Goal: Task Accomplishment & Management: Complete application form

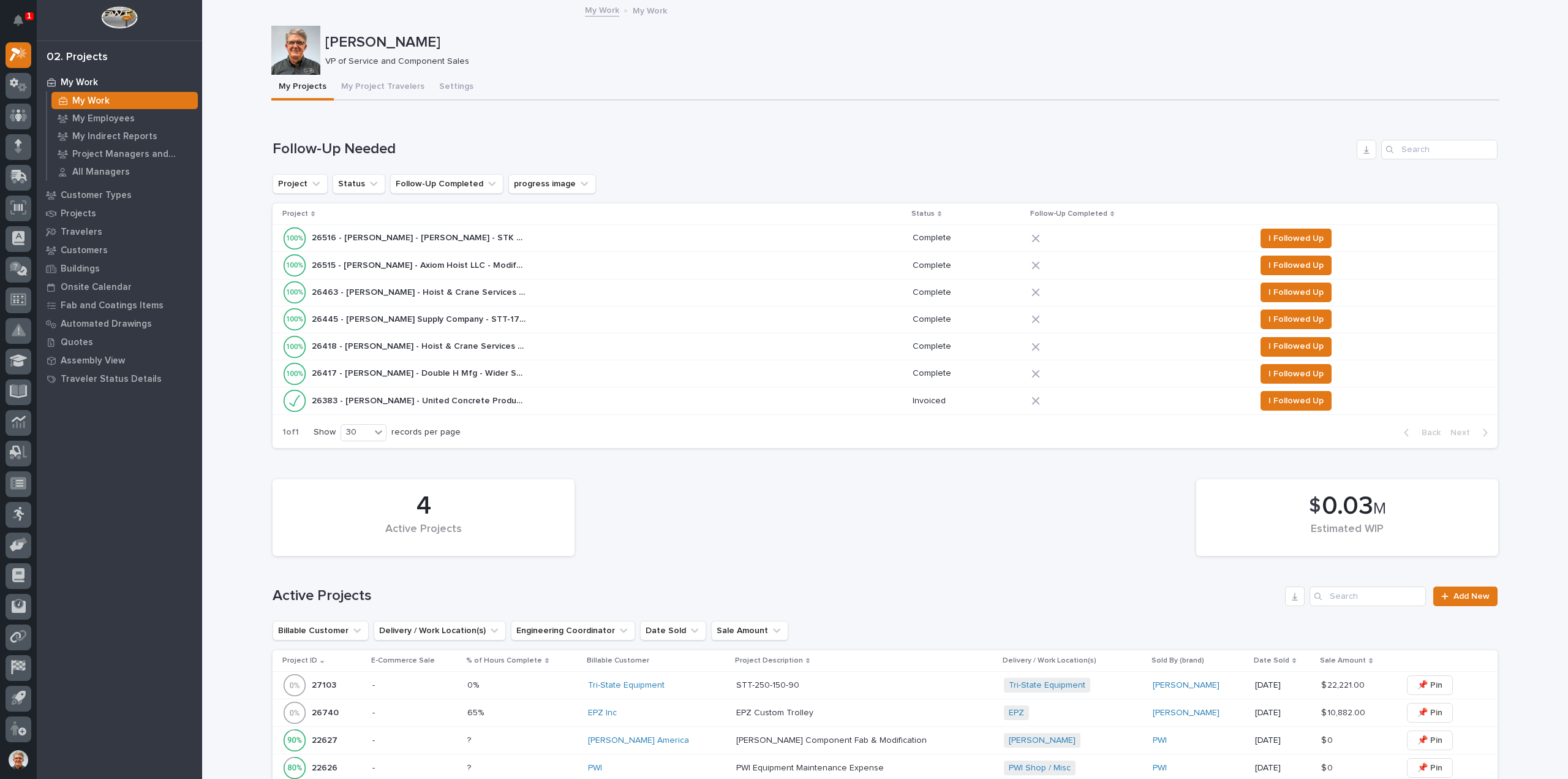
scroll to position [27, 0]
click at [72, 212] on p "Projects" at bounding box center [78, 214] width 35 height 11
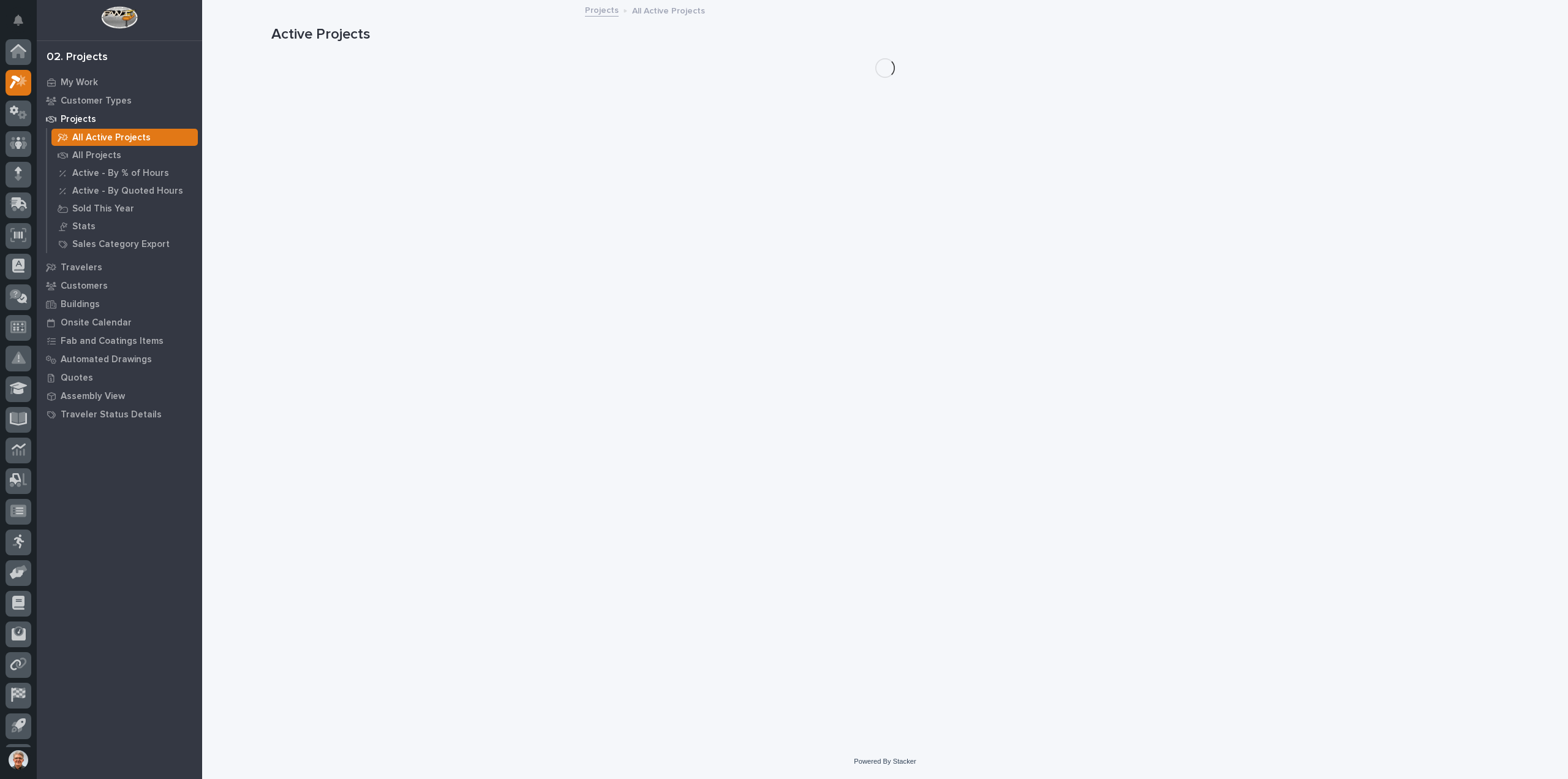
scroll to position [27, 0]
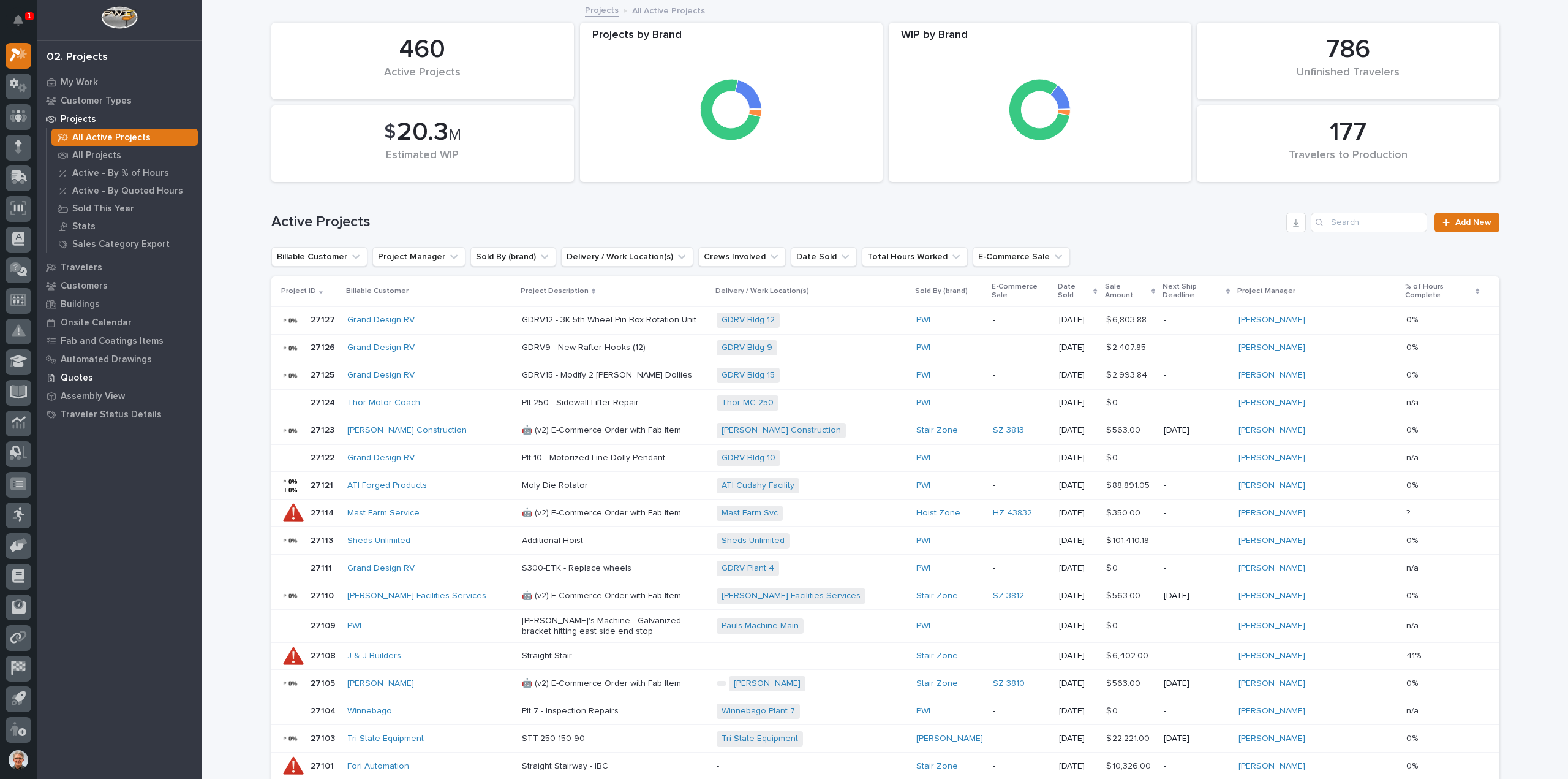
click at [69, 374] on p "Quotes" at bounding box center [77, 378] width 33 height 11
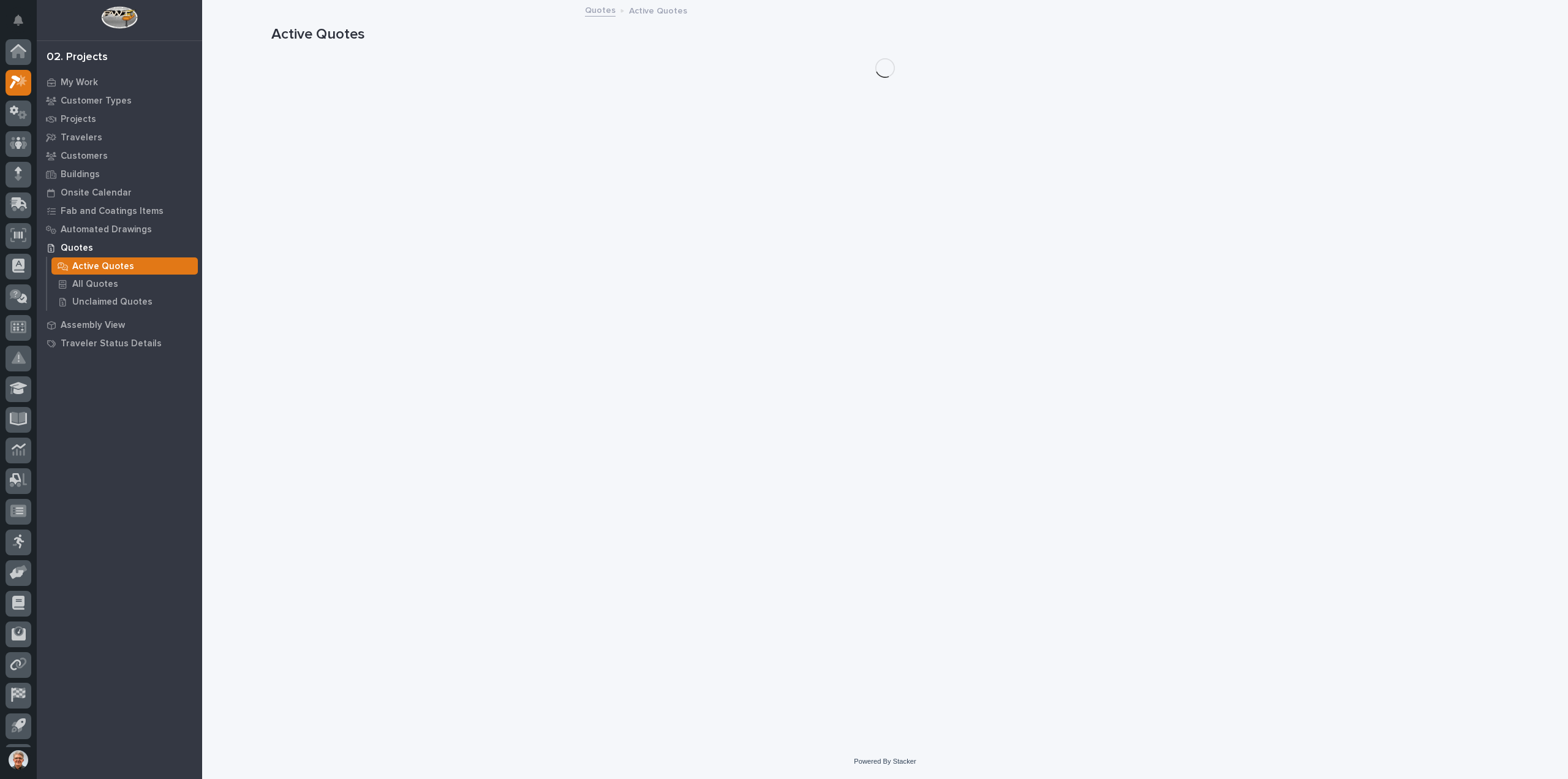
scroll to position [27, 0]
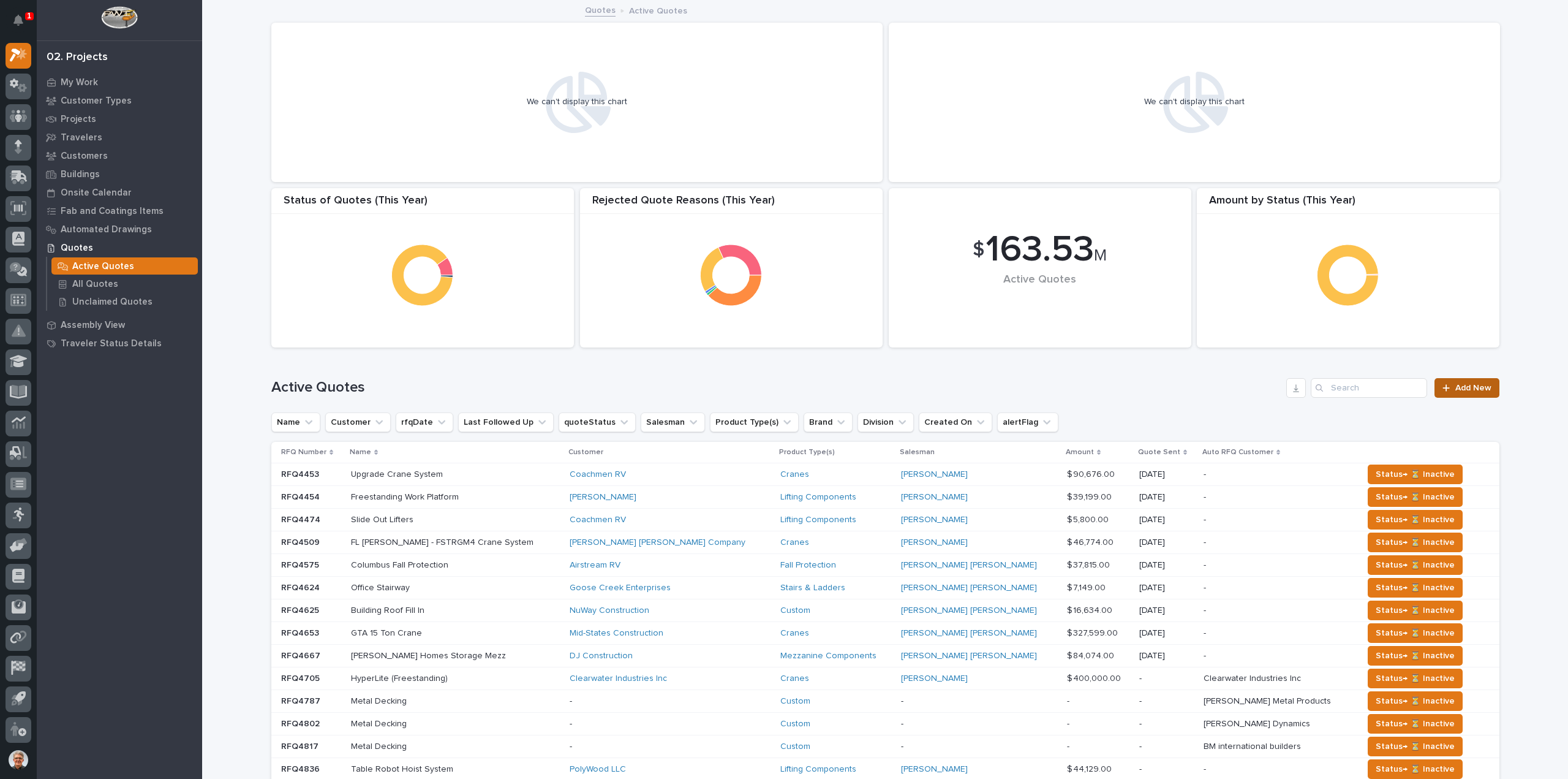
click at [1461, 384] on span "Add New" at bounding box center [1473, 387] width 36 height 8
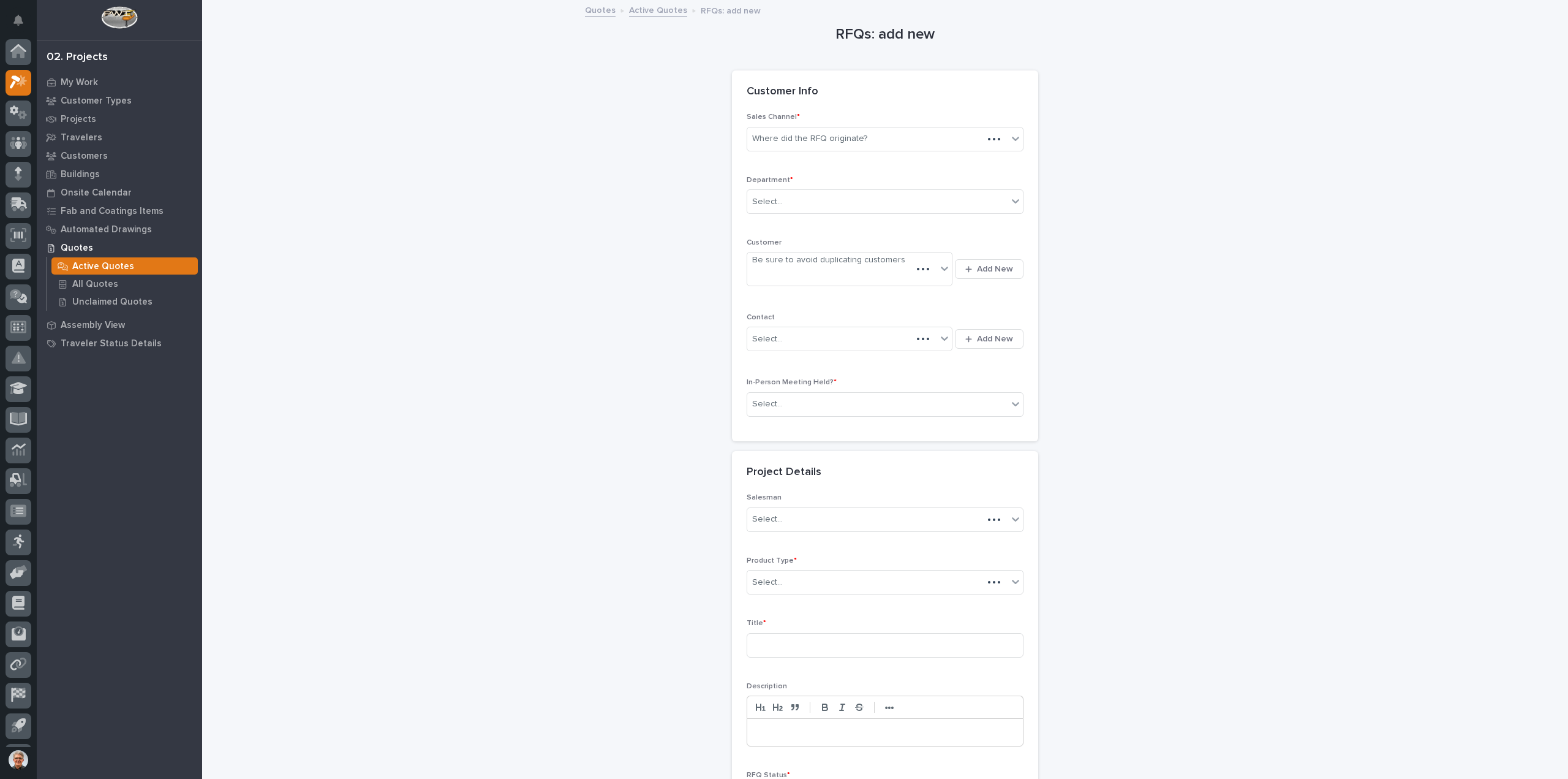
scroll to position [27, 0]
click at [1010, 135] on icon at bounding box center [1015, 138] width 12 height 12
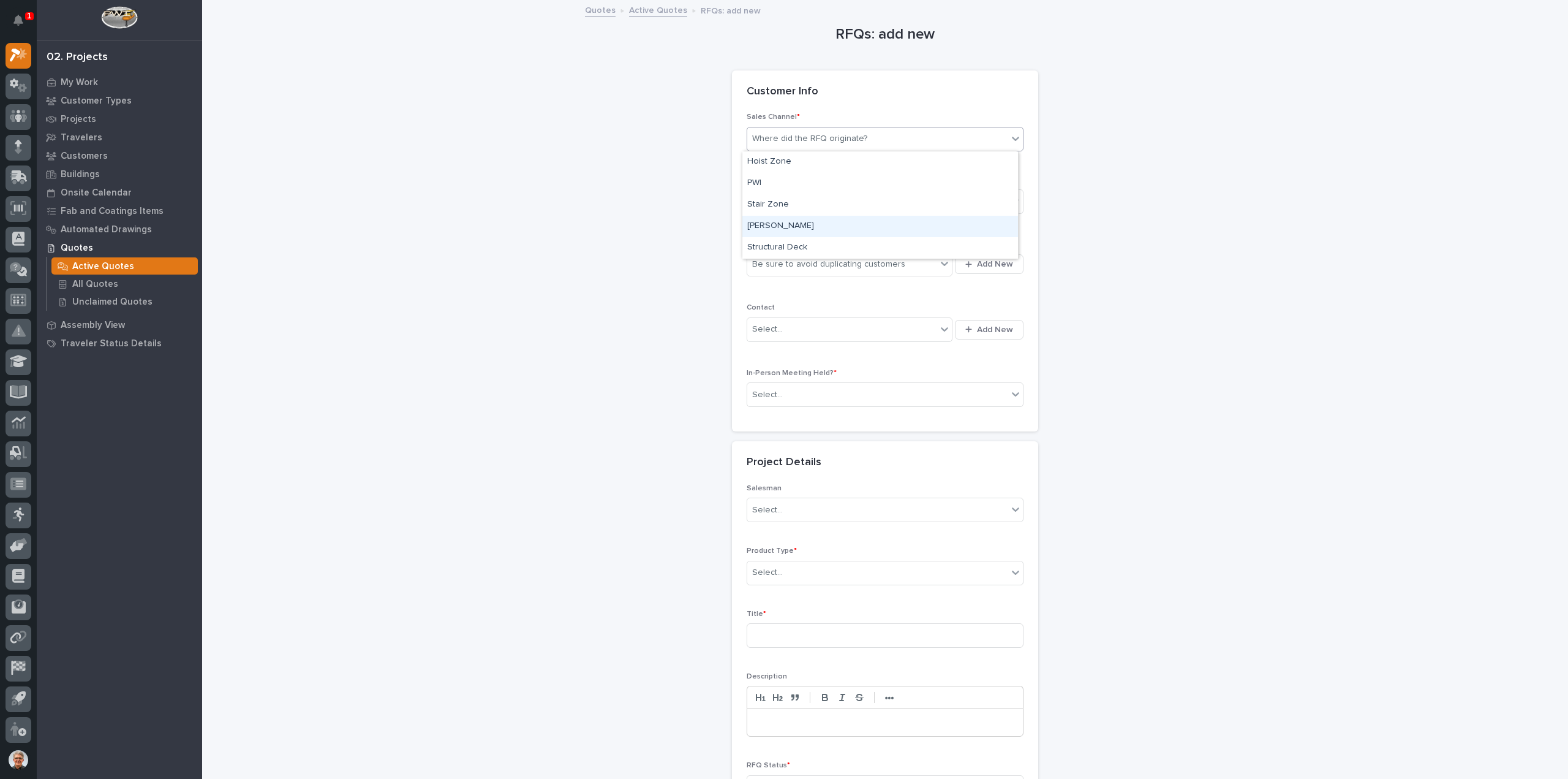
click at [763, 222] on div "[PERSON_NAME]" at bounding box center [880, 226] width 276 height 21
click at [773, 198] on div "Select..." at bounding box center [767, 202] width 31 height 13
click at [771, 220] on span "National Sales" at bounding box center [778, 222] width 62 height 13
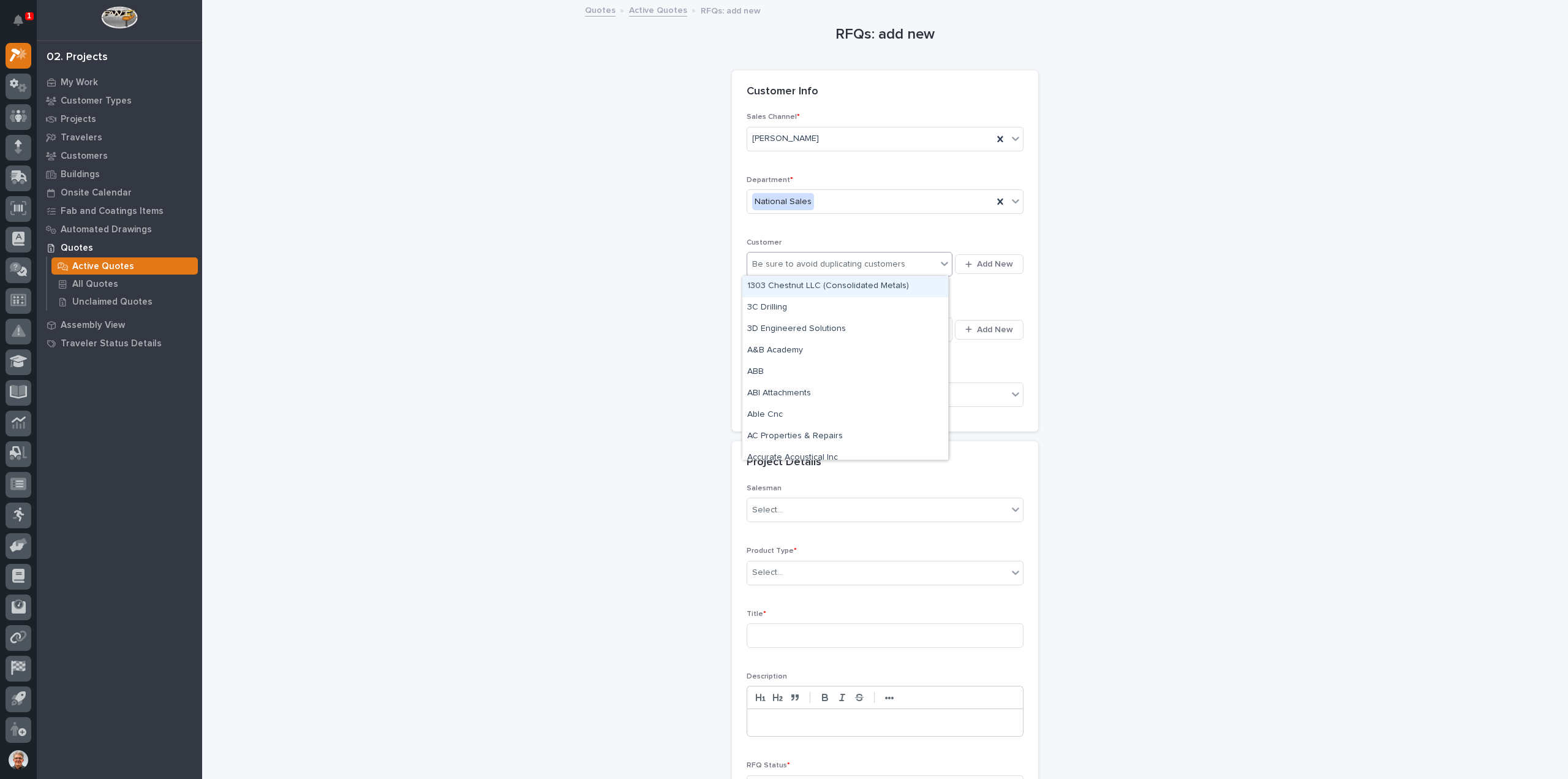
click at [767, 262] on div "Be sure to avoid duplicating customers" at bounding box center [828, 264] width 153 height 13
type input "*****"
click at [763, 287] on div "[PERSON_NAME] [PERSON_NAME] Company" at bounding box center [845, 286] width 206 height 21
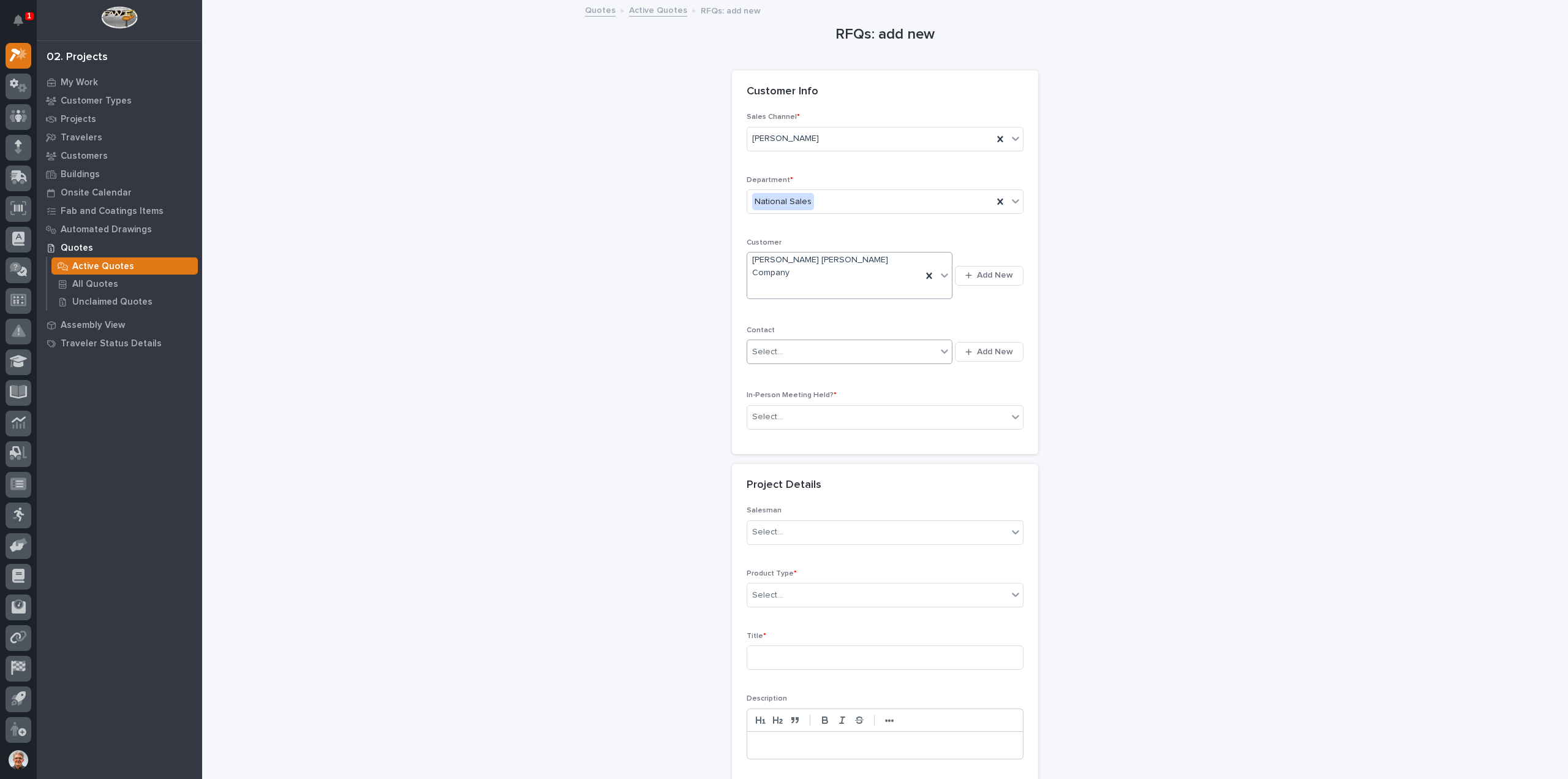
click at [765, 346] on div "Select..." at bounding box center [767, 352] width 31 height 13
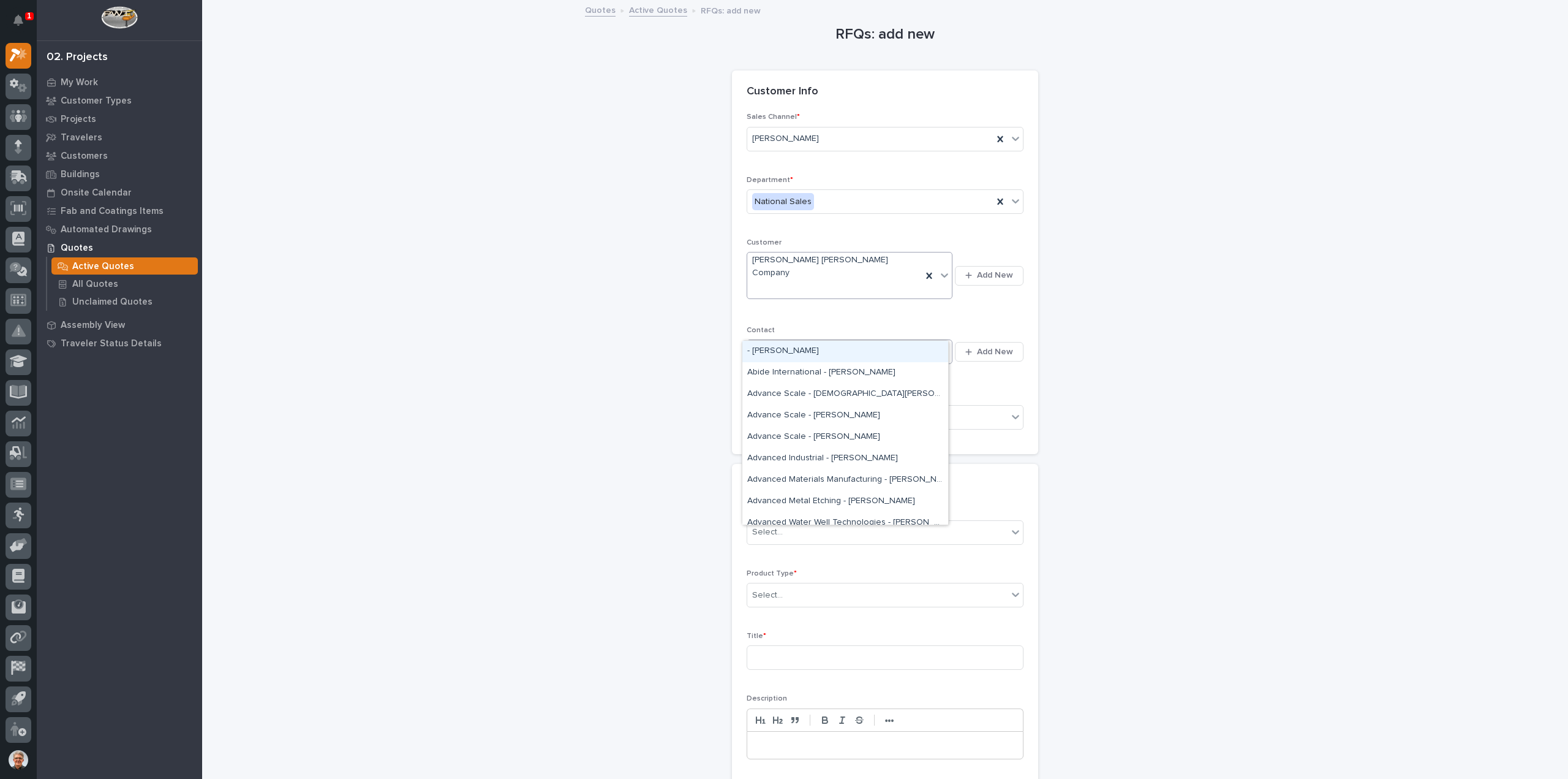
type input "***"
click at [765, 371] on div "[PERSON_NAME] - [PERSON_NAME]" at bounding box center [845, 373] width 206 height 21
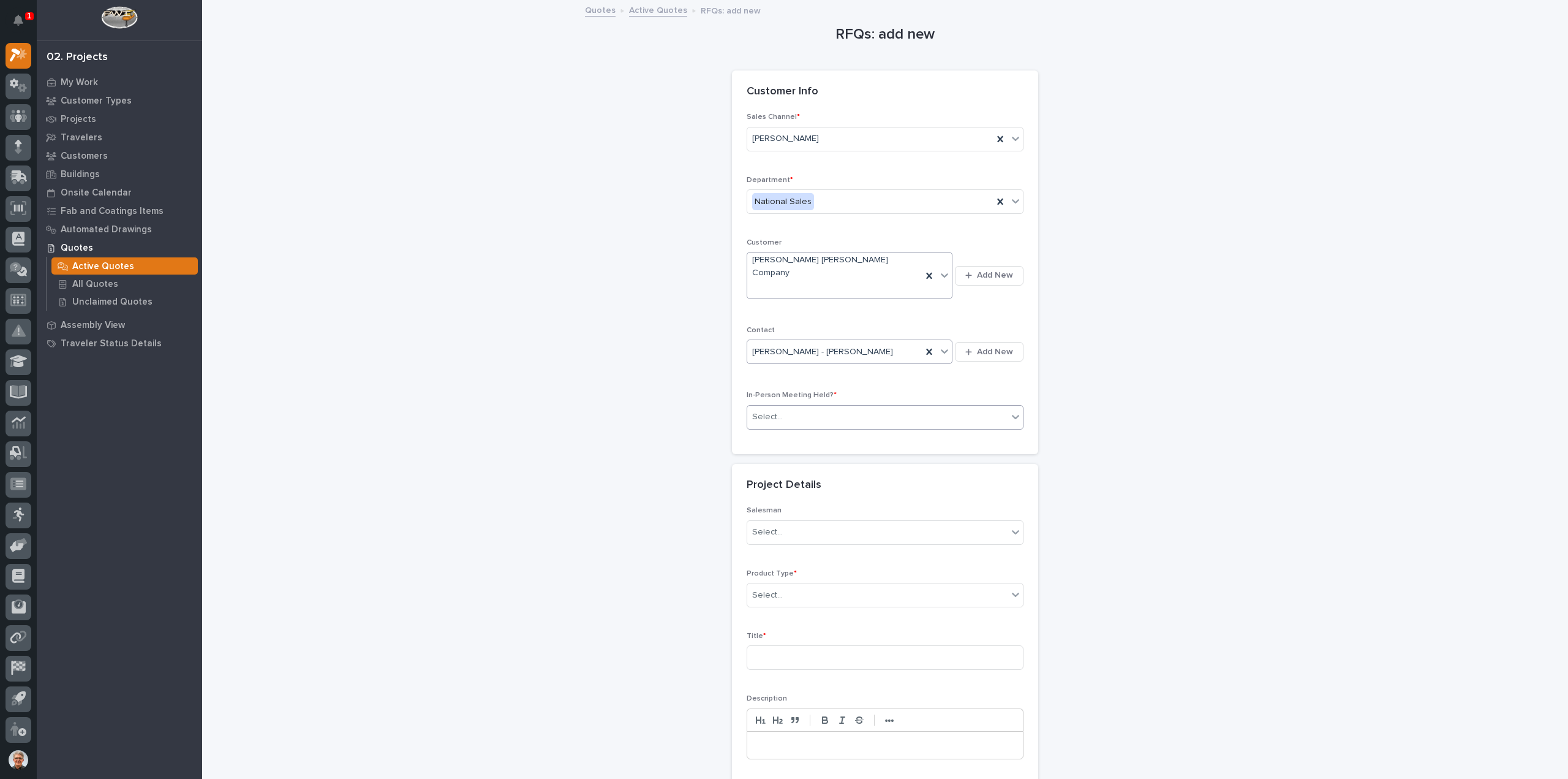
click at [758, 410] on div "Select..." at bounding box center [767, 417] width 31 height 13
click at [758, 440] on span "No" at bounding box center [756, 436] width 17 height 13
click at [758, 526] on div "Select..." at bounding box center [767, 532] width 31 height 13
type input "****"
click at [760, 528] on div "[PERSON_NAME]" at bounding box center [880, 530] width 276 height 21
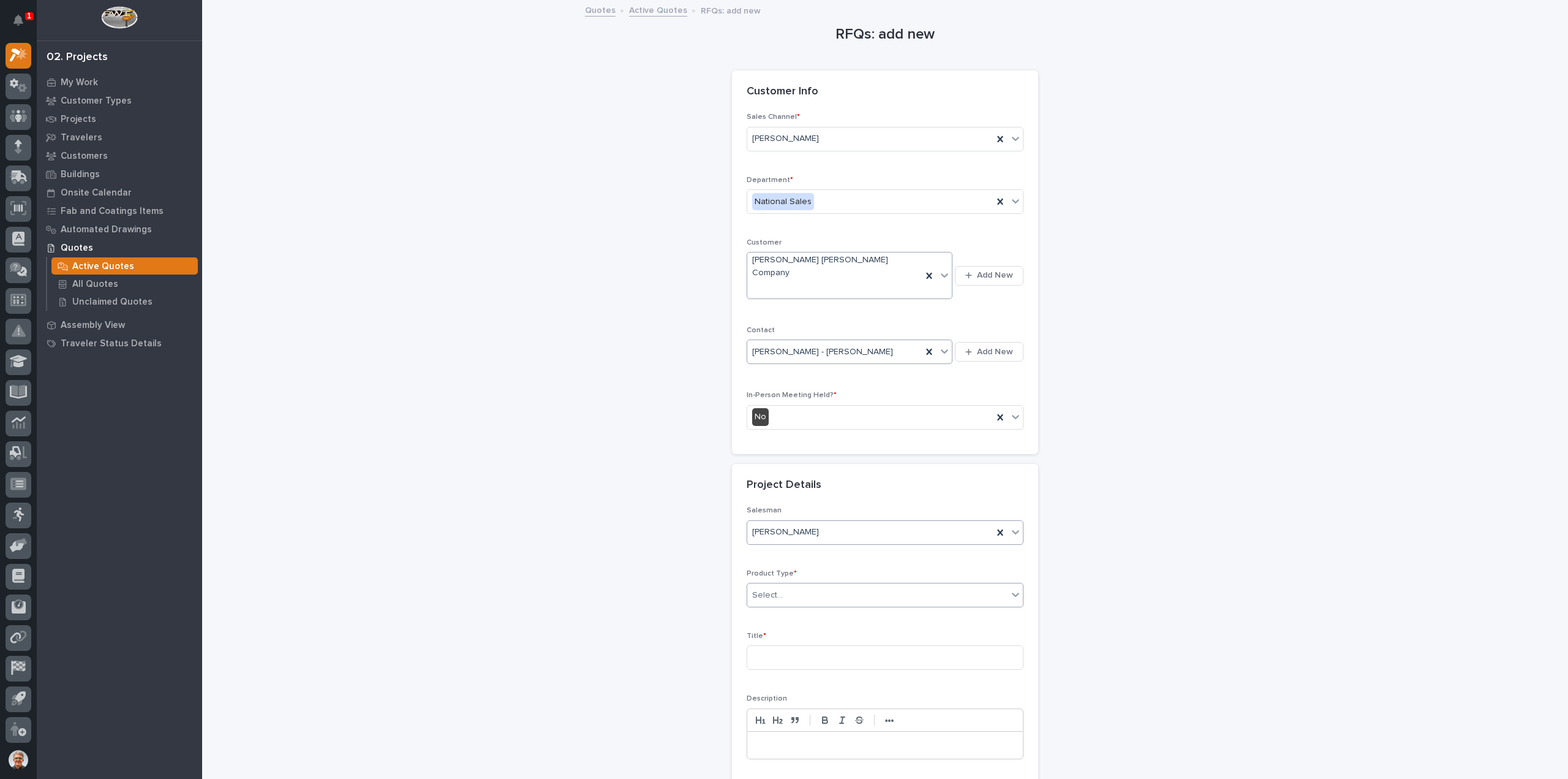
click at [758, 589] on div "Select..." at bounding box center [767, 595] width 31 height 13
click at [762, 591] on div "Crane Accessories" at bounding box center [880, 593] width 276 height 21
click at [760, 645] on input at bounding box center [885, 657] width 277 height 24
type input "5T SMW Crane Kit"
click at [758, 739] on p at bounding box center [885, 744] width 257 height 12
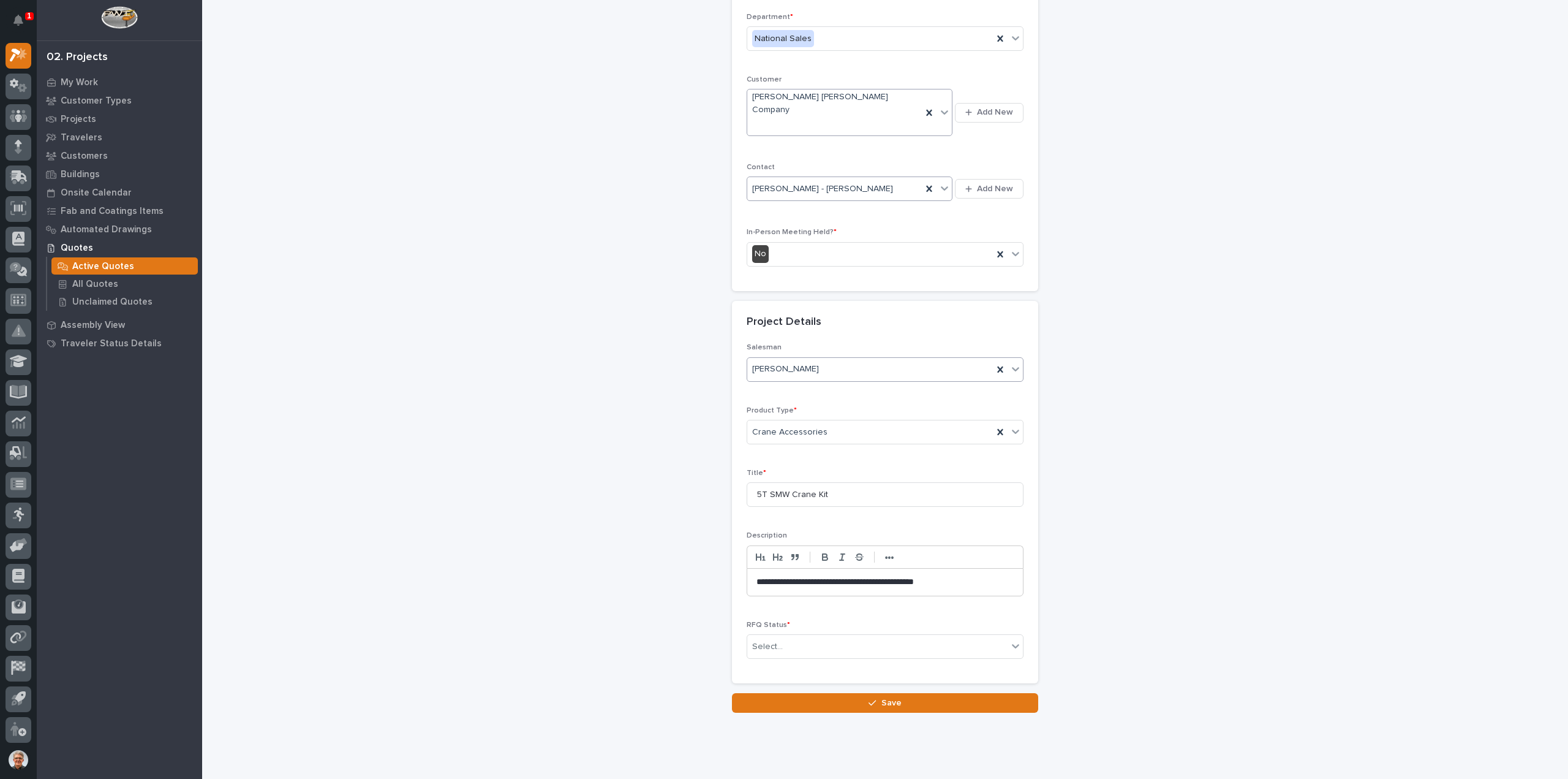
scroll to position [166, 0]
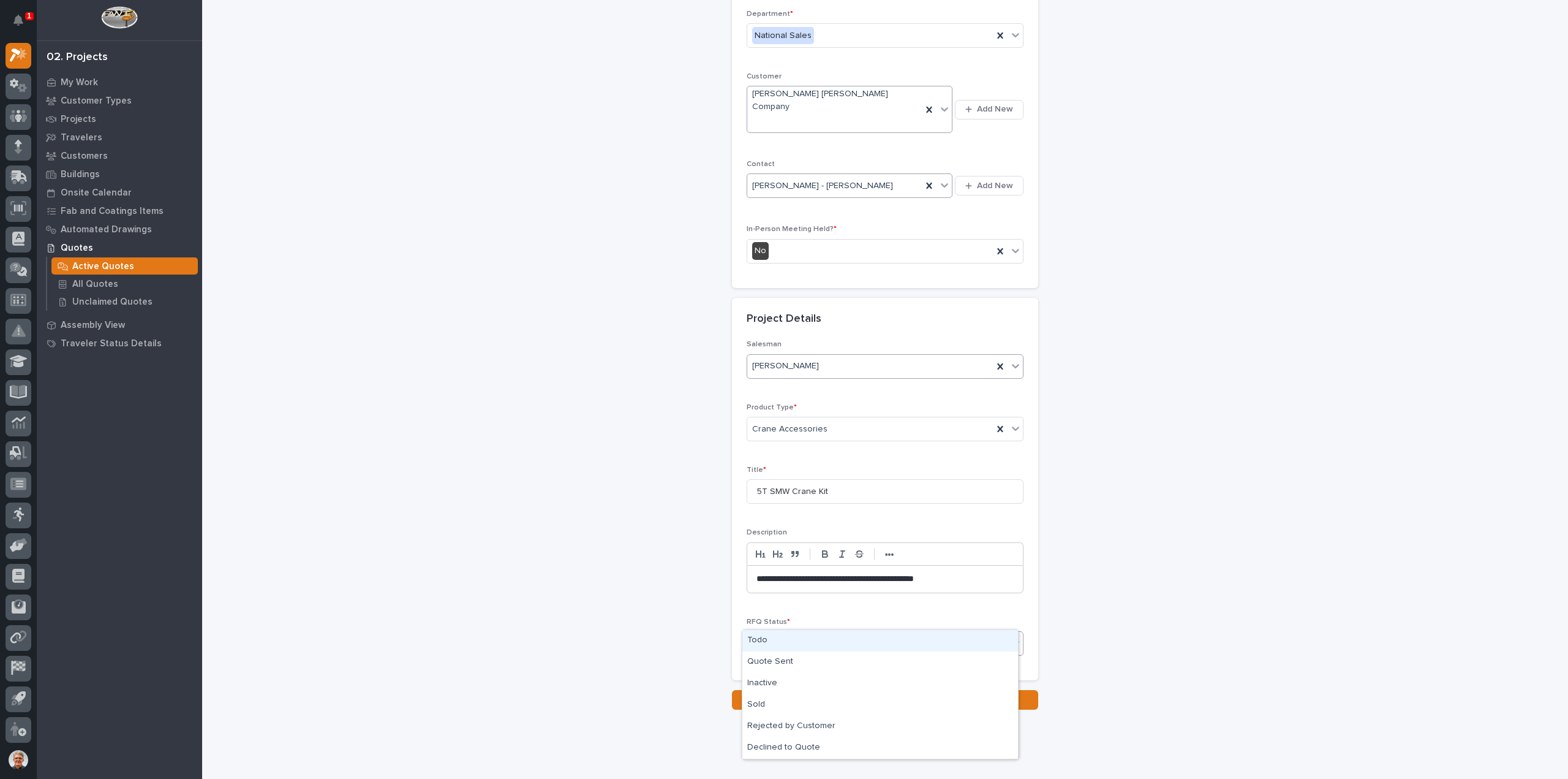
click at [773, 637] on div "Select..." at bounding box center [767, 644] width 31 height 13
click at [754, 702] on div "Sold" at bounding box center [880, 705] width 276 height 21
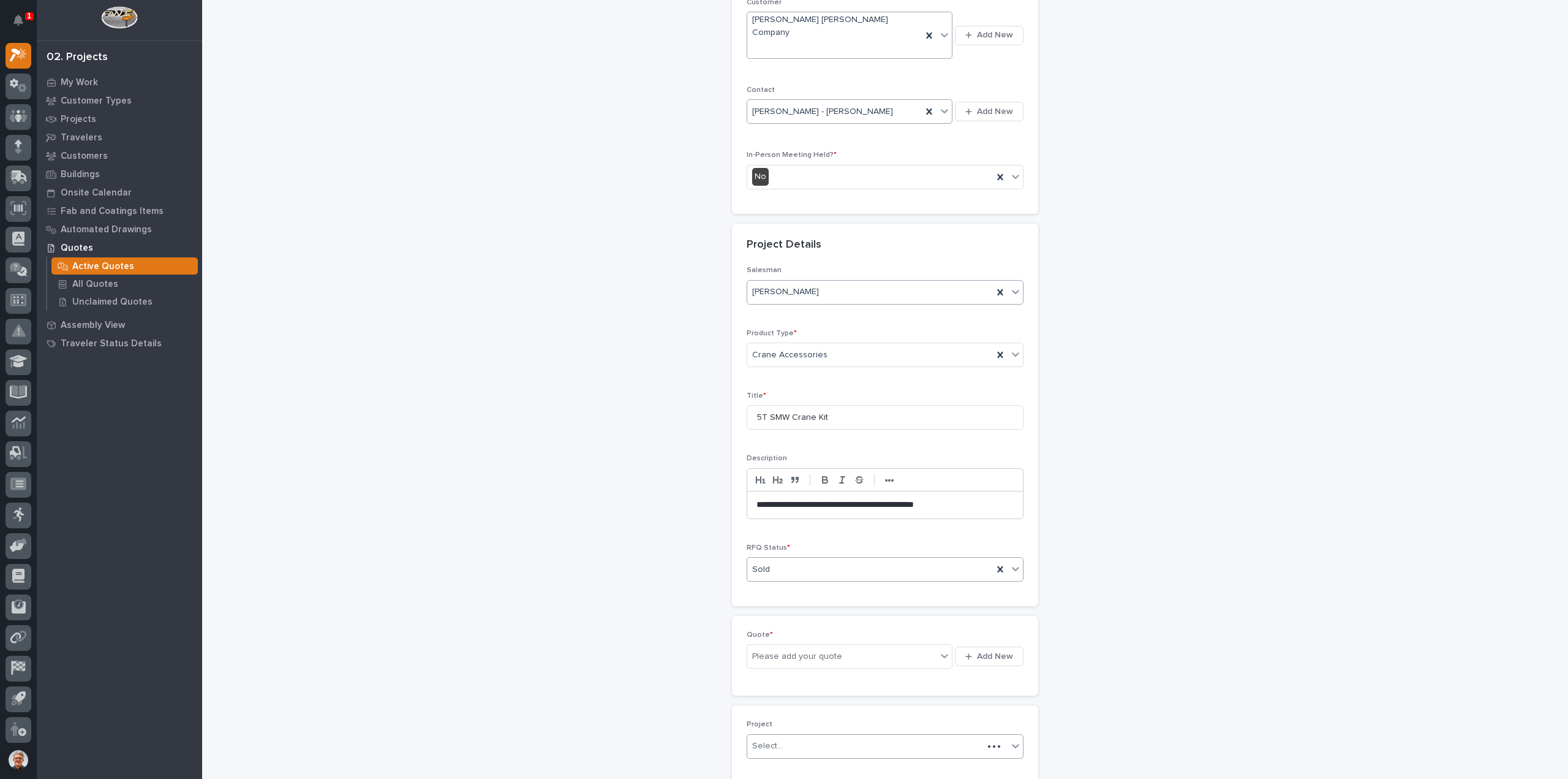
scroll to position [255, 0]
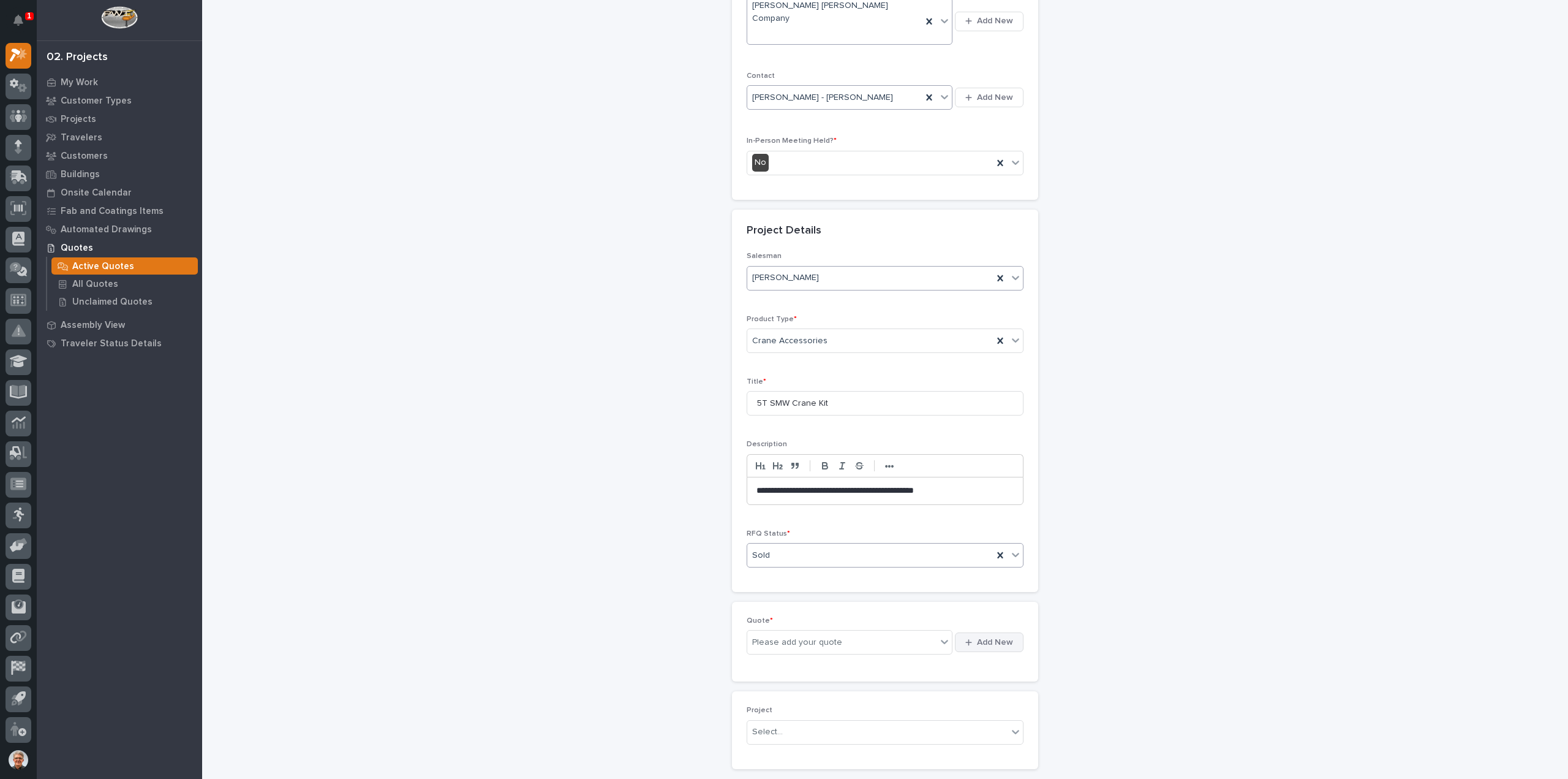
click at [991, 637] on span "Add New" at bounding box center [995, 642] width 36 height 11
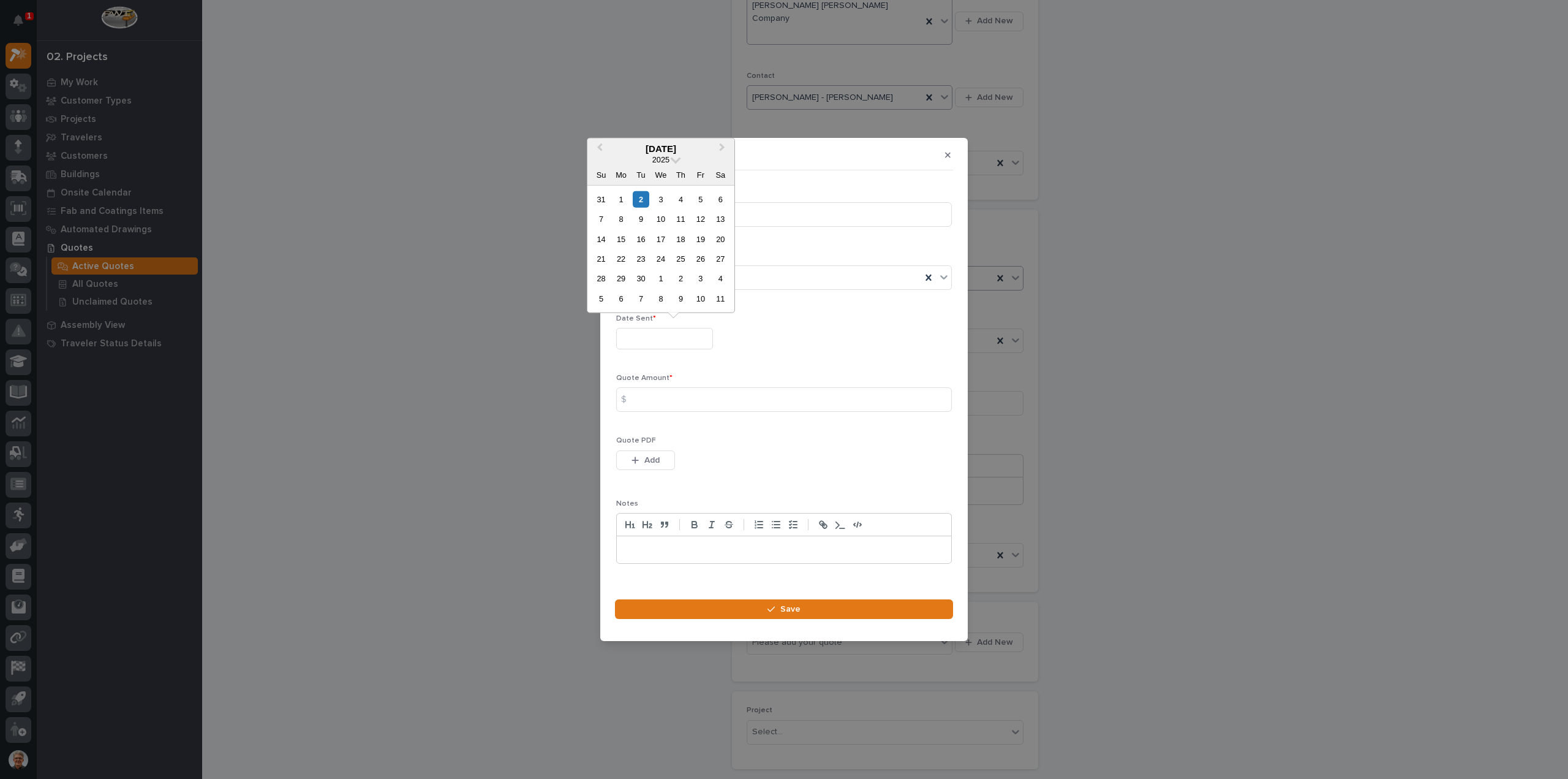
click at [641, 338] on input "text" at bounding box center [664, 338] width 97 height 21
click at [600, 147] on span "Previous Month" at bounding box center [600, 148] width 0 height 16
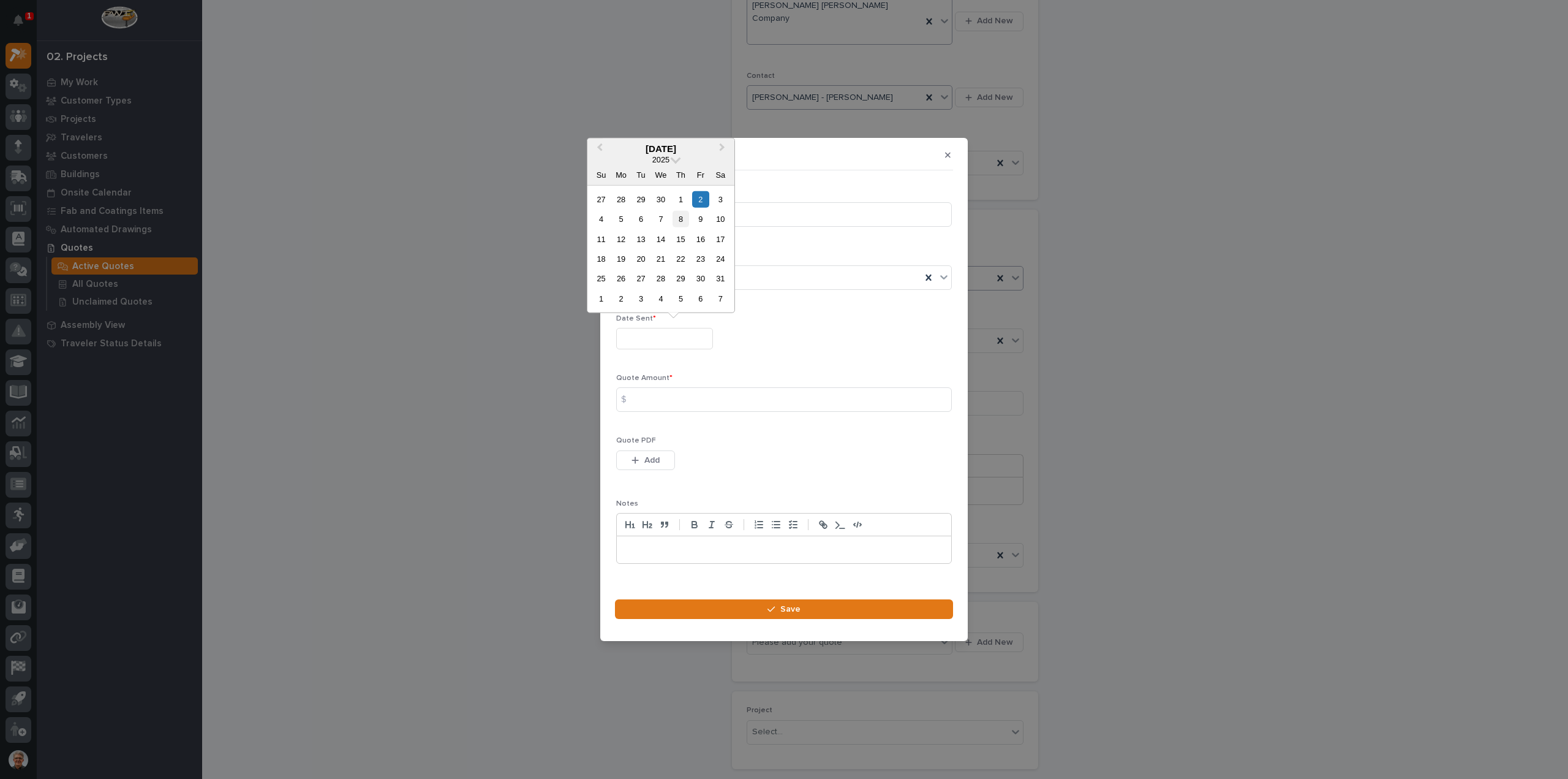
click at [683, 217] on div "8" at bounding box center [681, 219] width 17 height 17
type input "**********"
click at [641, 401] on input at bounding box center [784, 399] width 336 height 24
type input "12595"
click at [638, 460] on icon "button" at bounding box center [635, 460] width 7 height 7
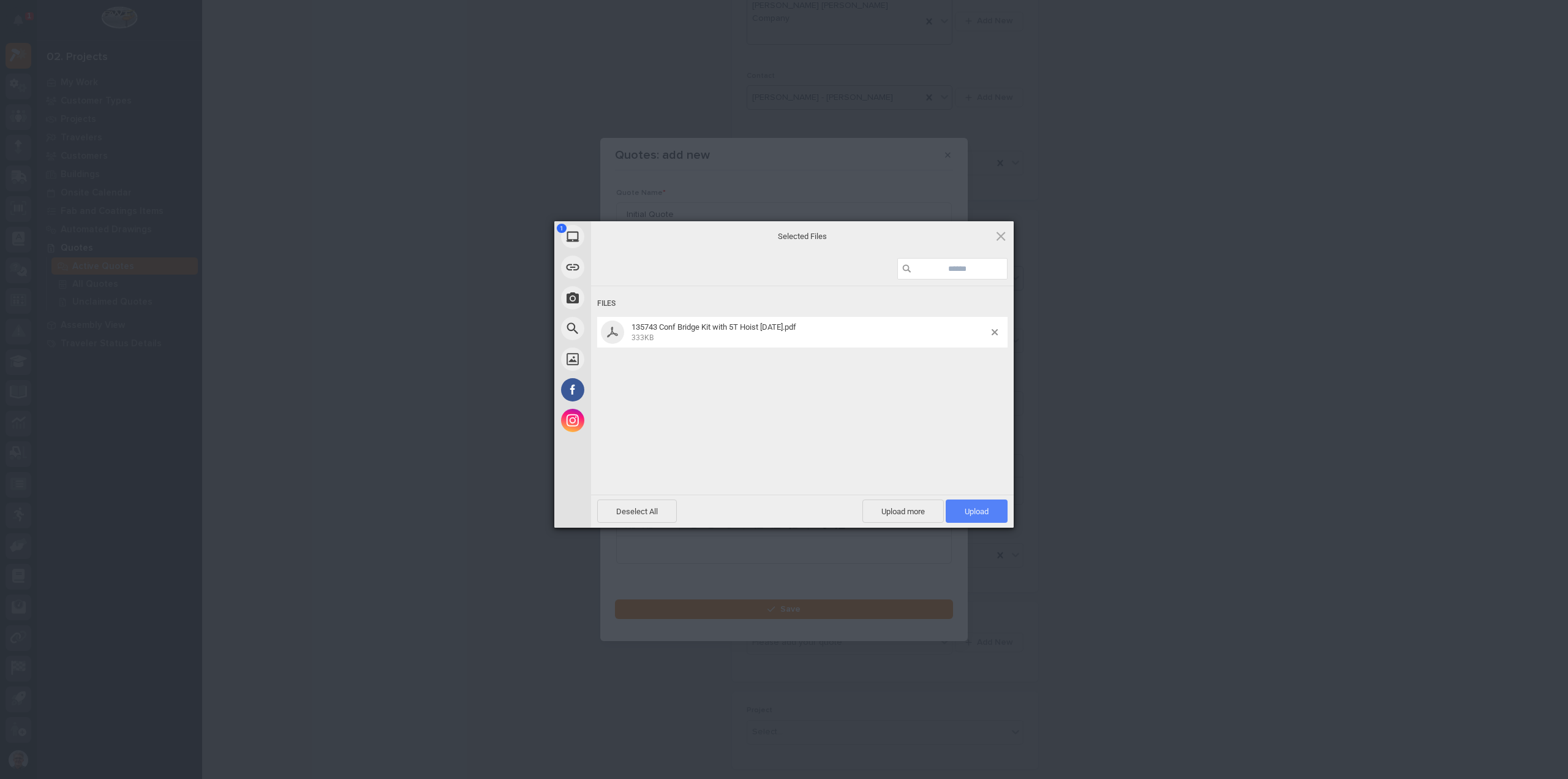
click at [972, 508] on span "Upload 1" at bounding box center [976, 511] width 24 height 9
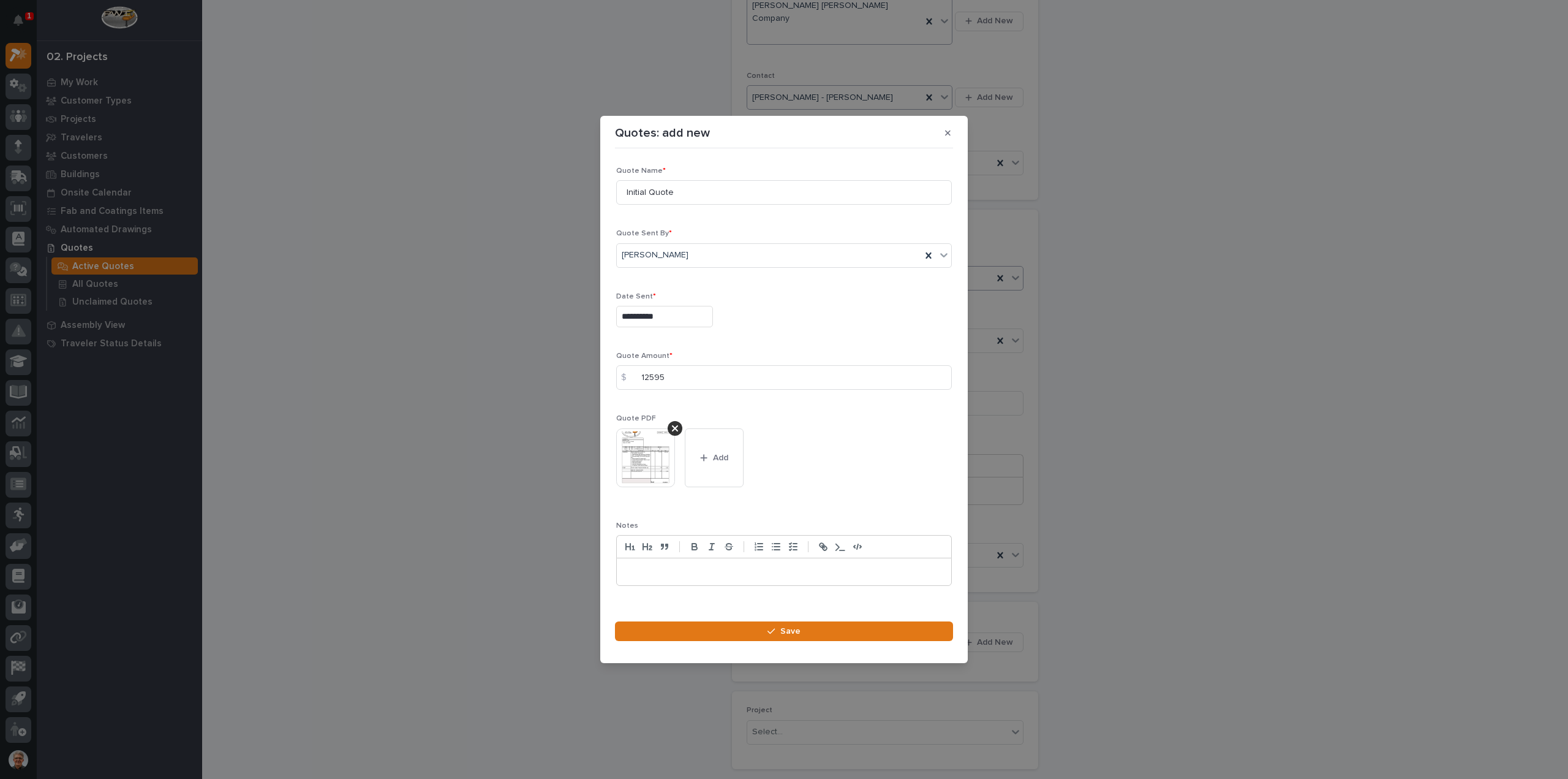
scroll to position [17, 0]
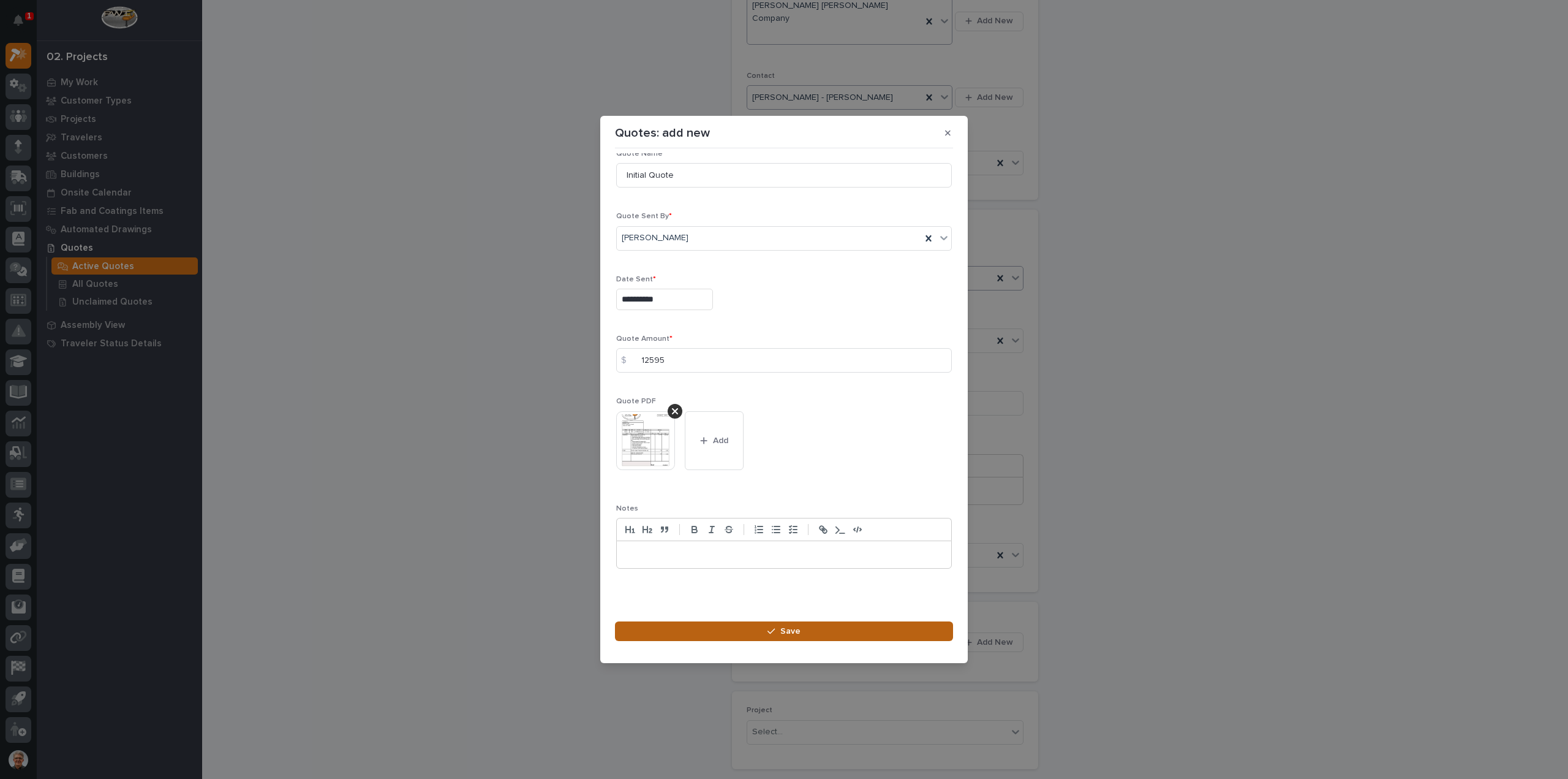
click at [752, 629] on button "Save" at bounding box center [783, 631] width 338 height 20
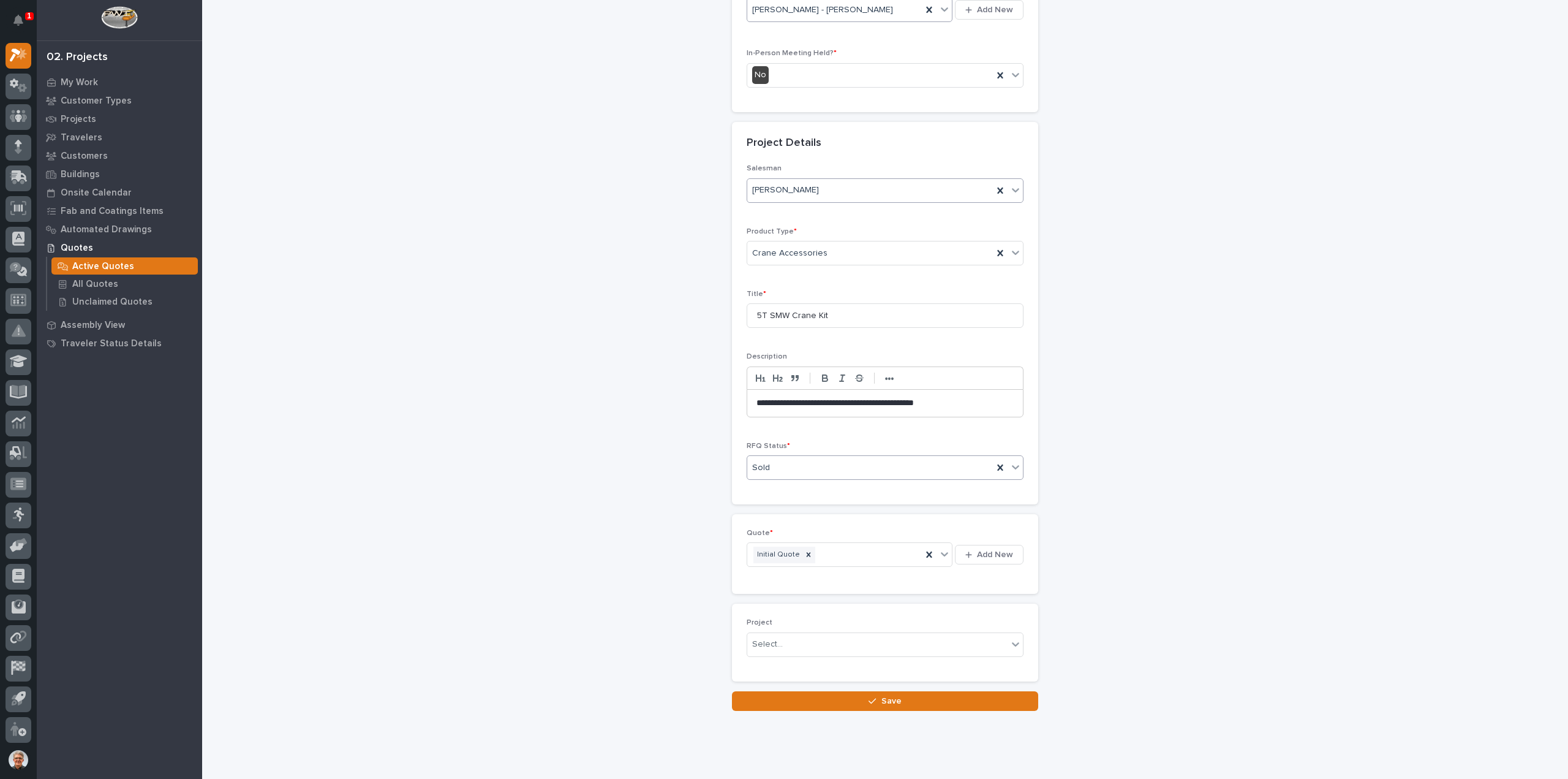
scroll to position [342, 0]
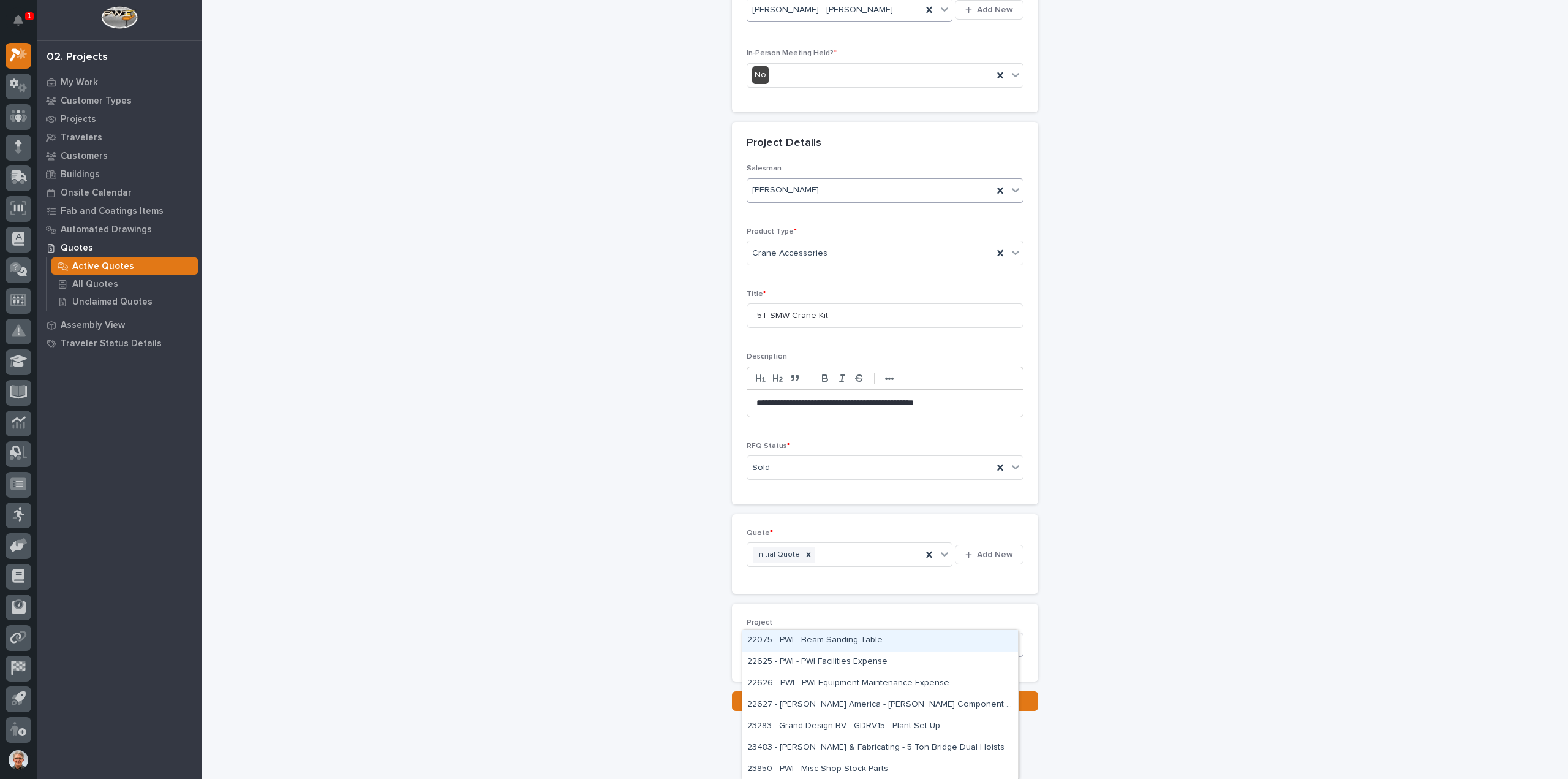
click at [1010, 638] on icon at bounding box center [1015, 644] width 12 height 12
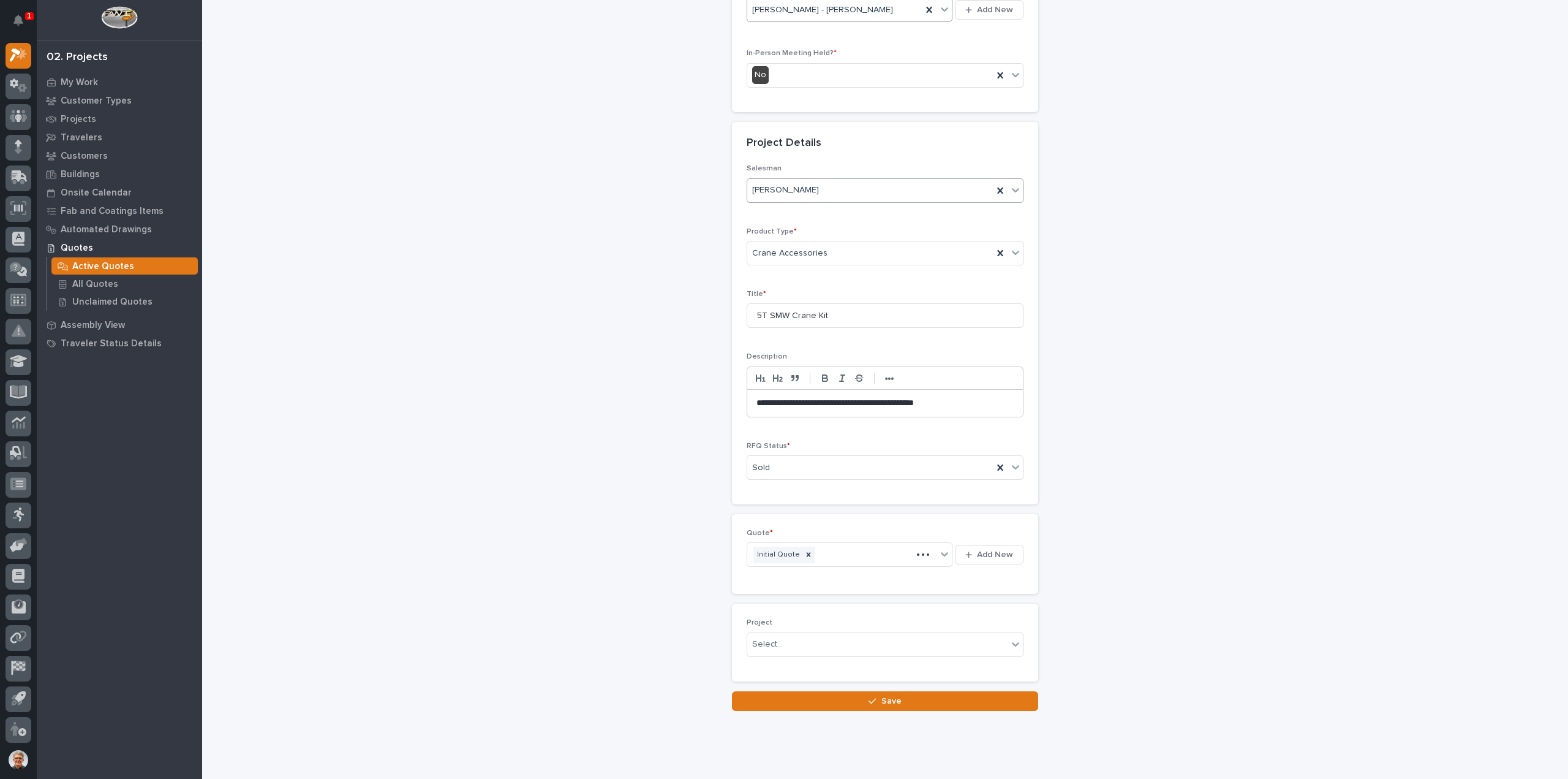
click at [1190, 586] on div "**********" at bounding box center [885, 185] width 1228 height 1051
click at [886, 696] on span "Save" at bounding box center [892, 701] width 21 height 11
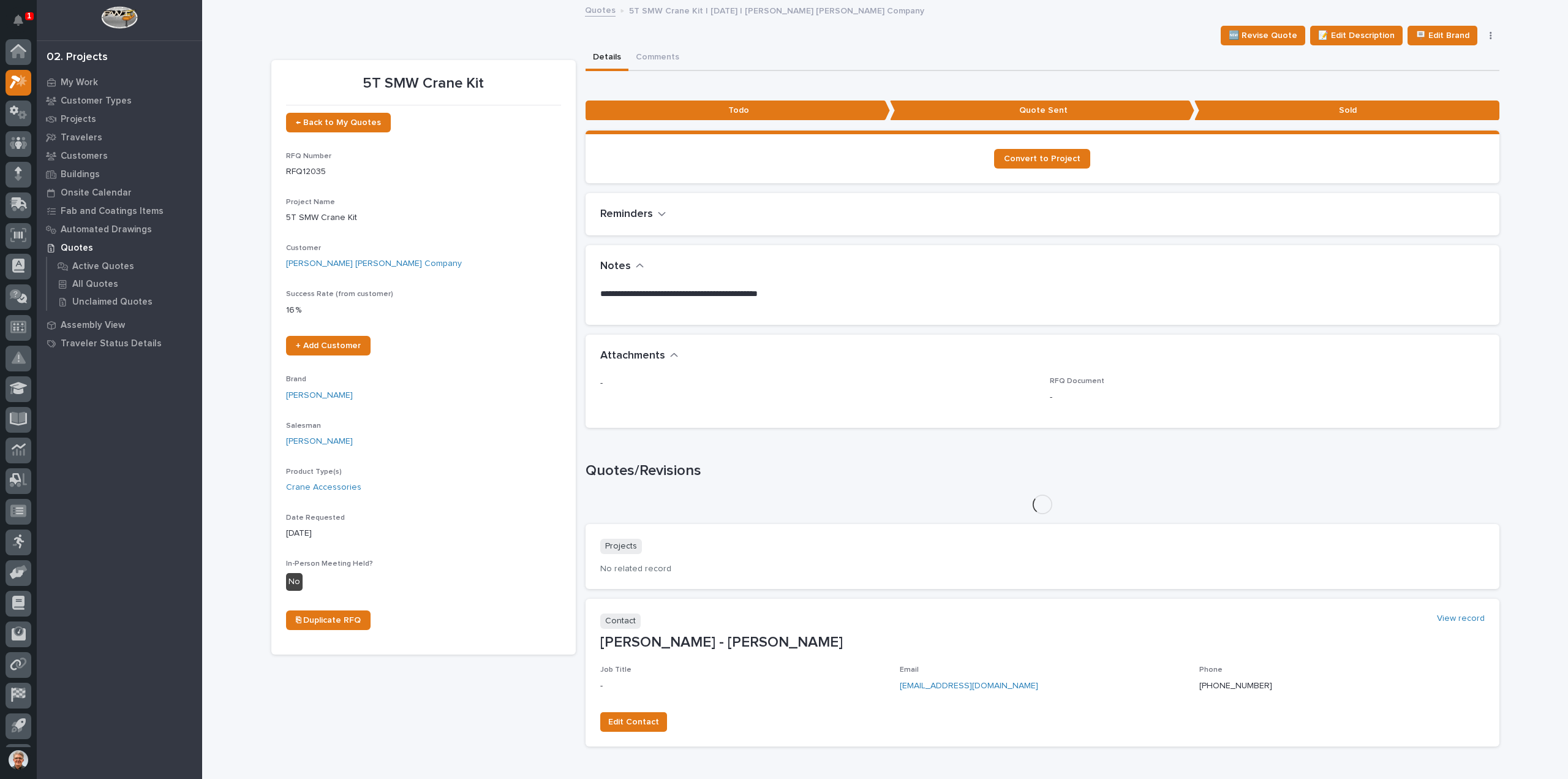
scroll to position [27, 0]
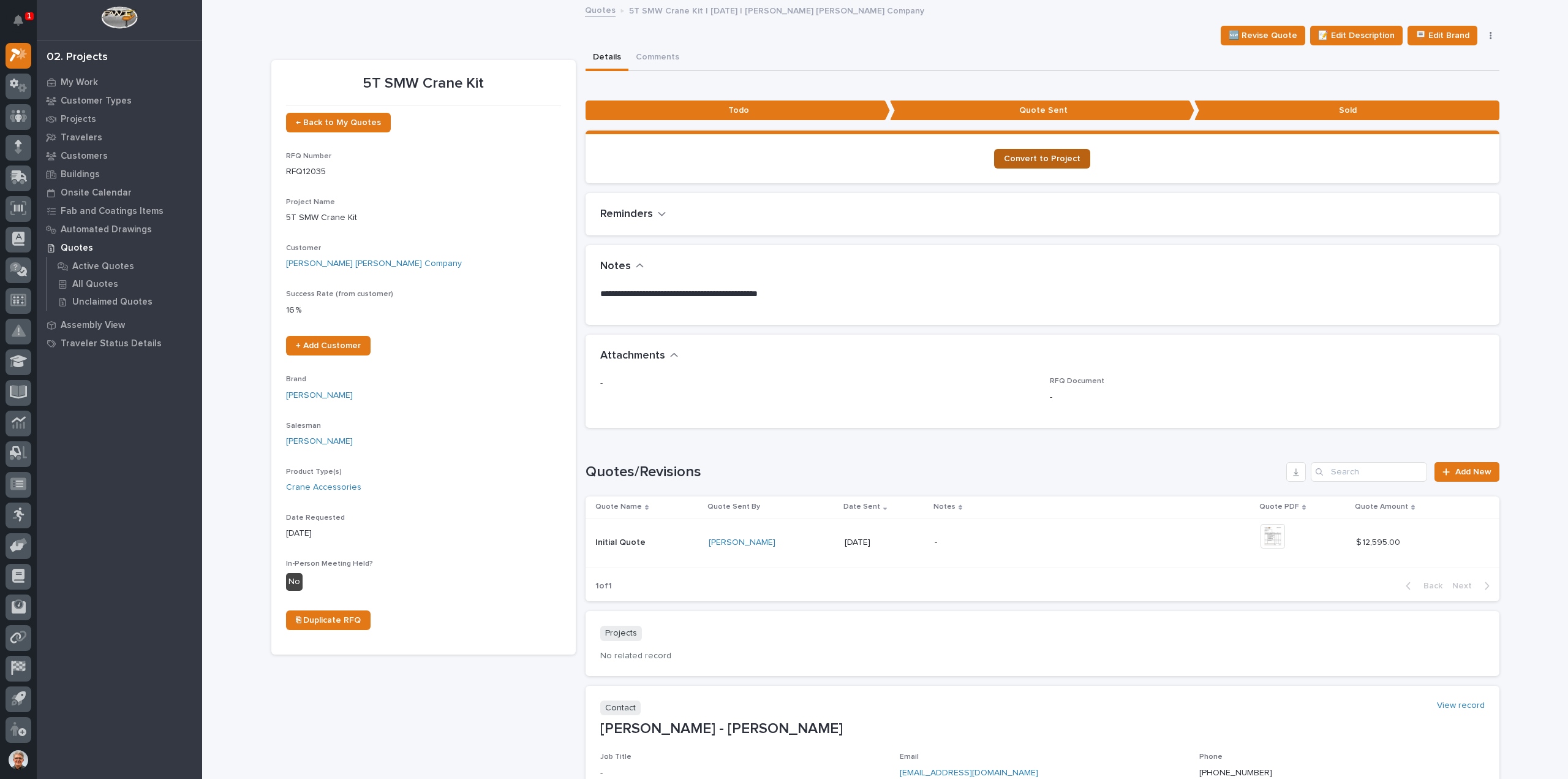
click at [1049, 155] on span "Convert to Project" at bounding box center [1042, 158] width 76 height 8
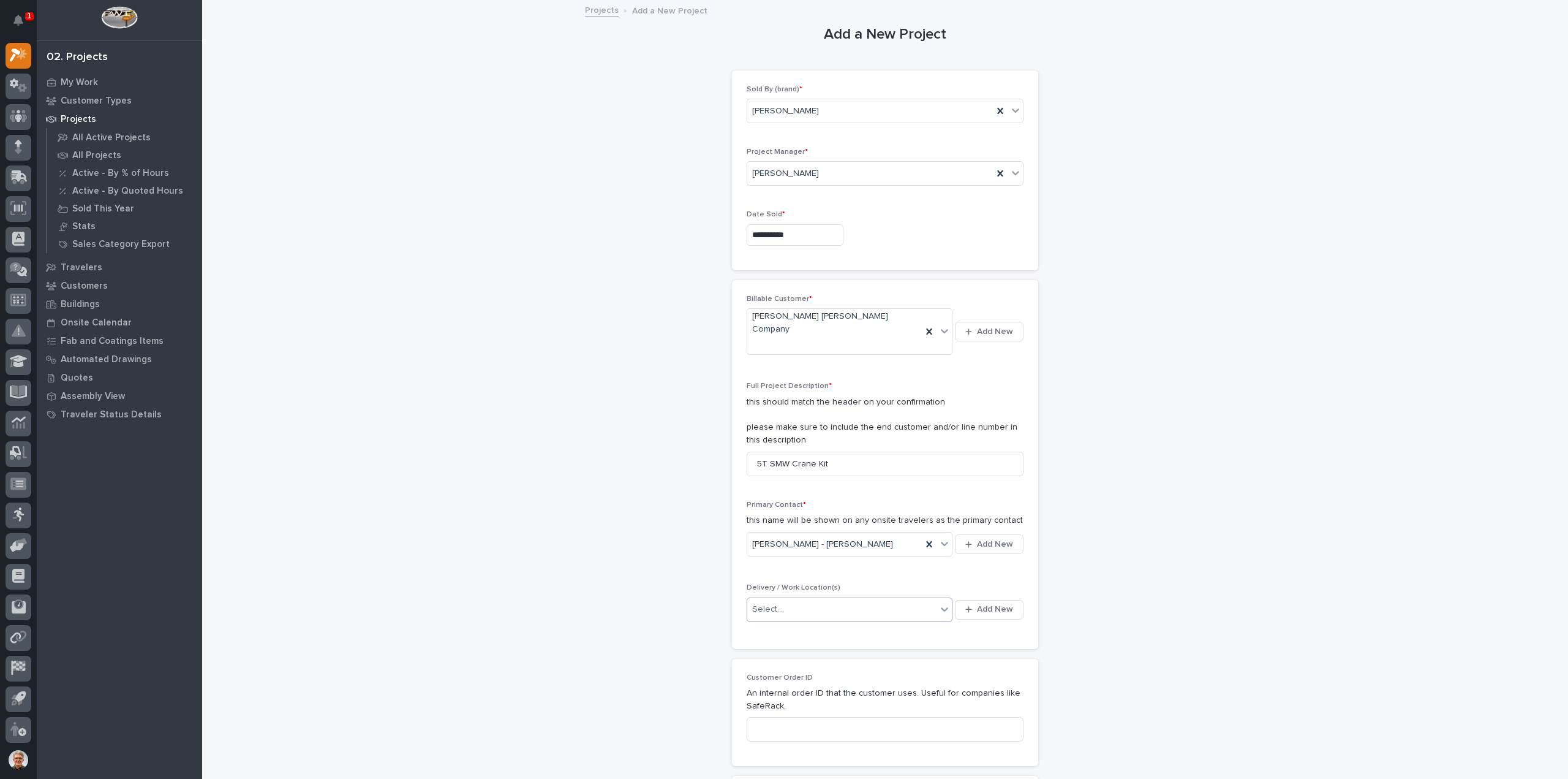
click at [864, 599] on div "Select..." at bounding box center [842, 610] width 189 height 21
type input "*"
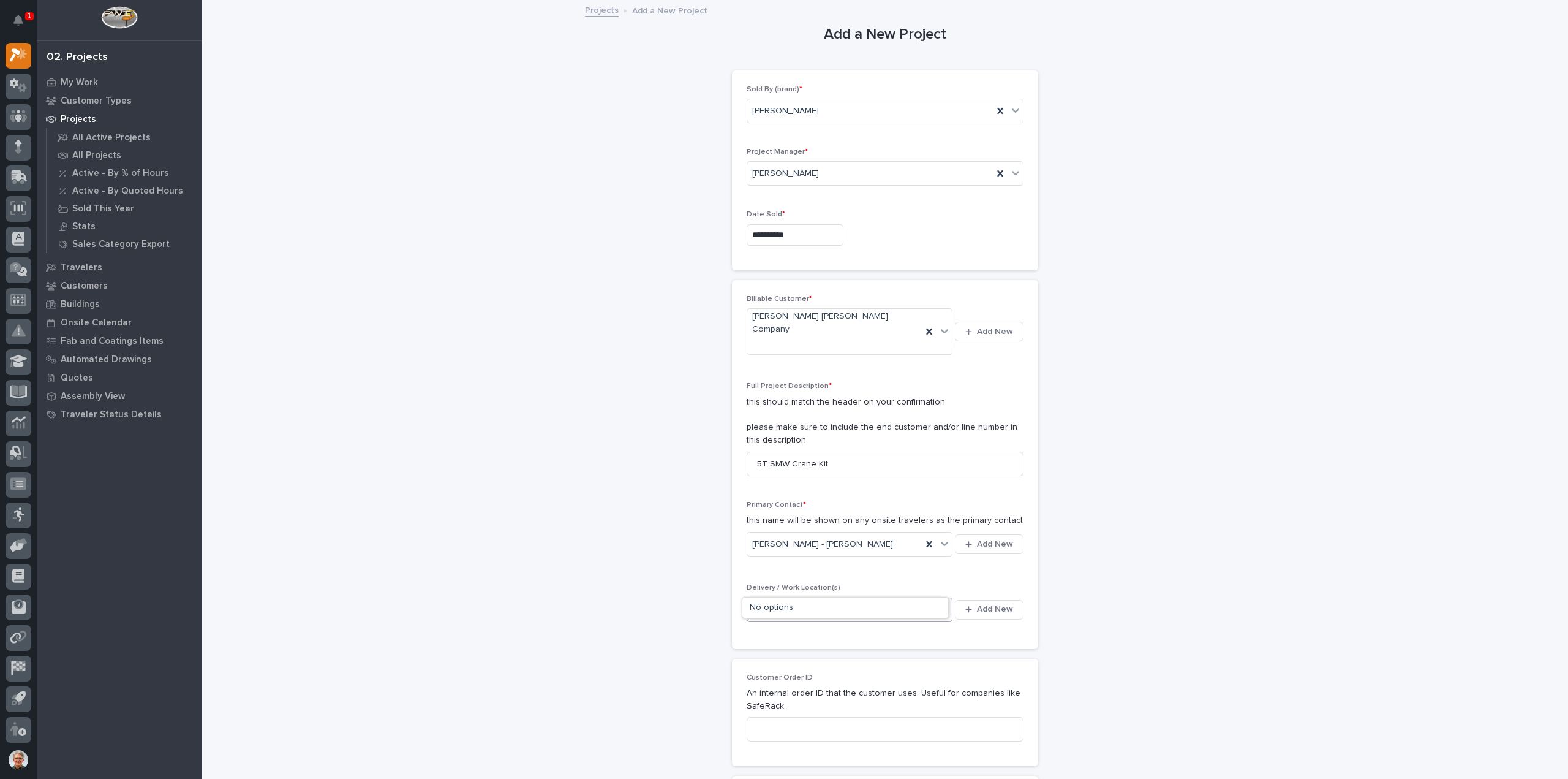
type input "*"
type input "***"
click at [762, 736] on div "[PERSON_NAME]" at bounding box center [845, 736] width 206 height 21
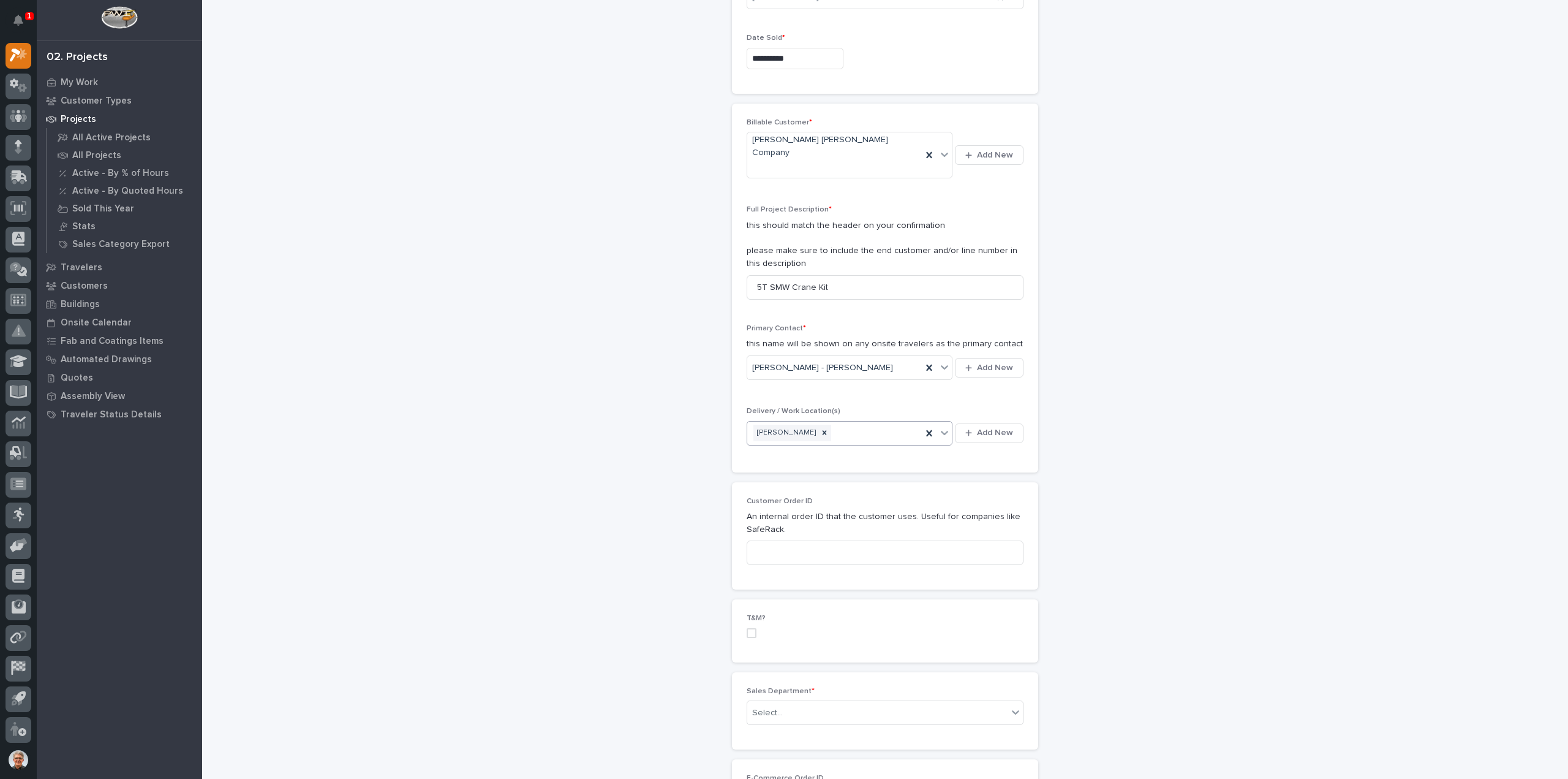
scroll to position [245, 0]
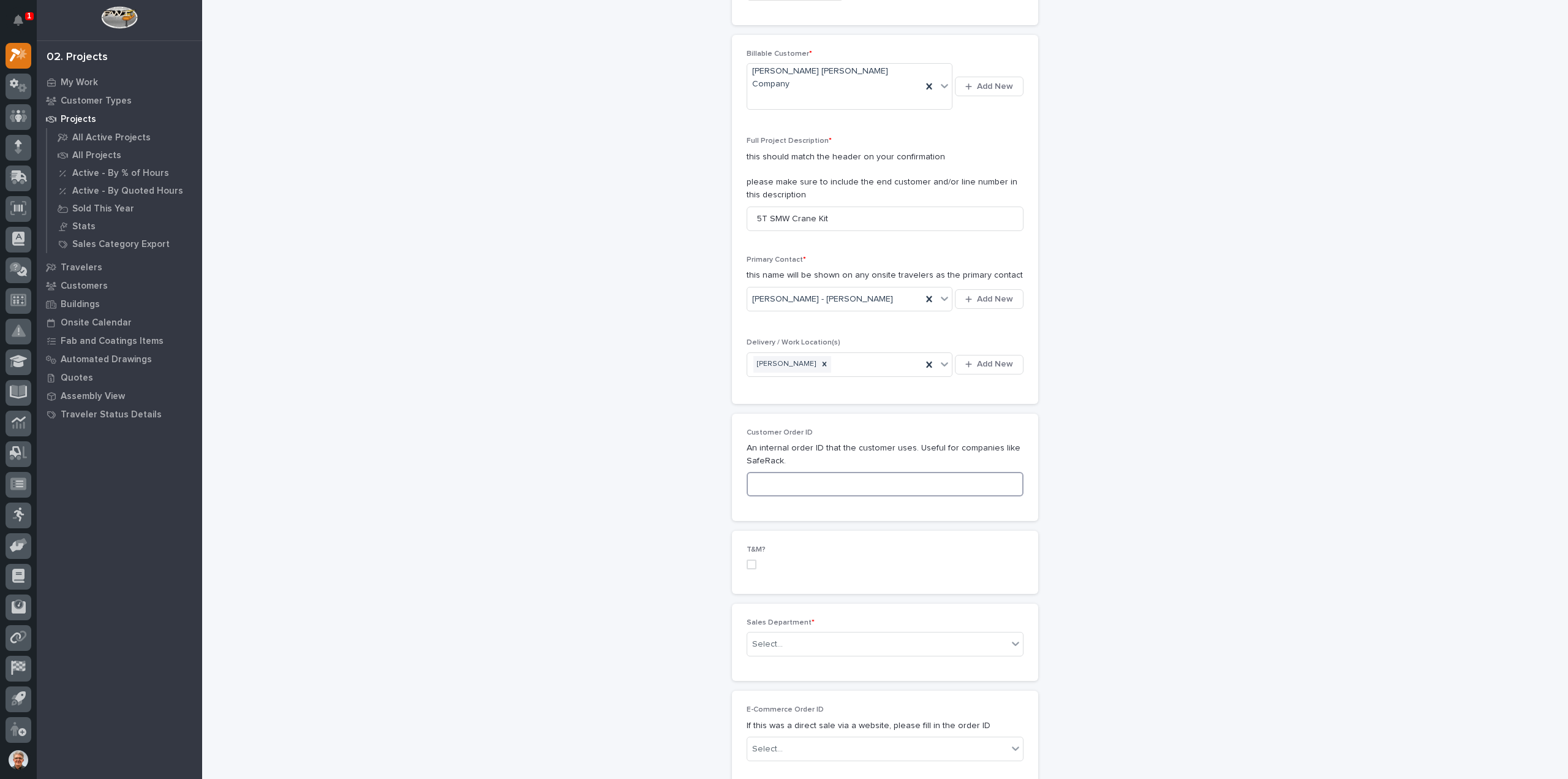
click at [758, 472] on input at bounding box center [885, 484] width 277 height 24
paste input "0275845-261134"
type input "0275845-261134"
click at [773, 638] on div "Select..." at bounding box center [767, 644] width 31 height 13
click at [767, 641] on span "National Sales" at bounding box center [778, 641] width 62 height 13
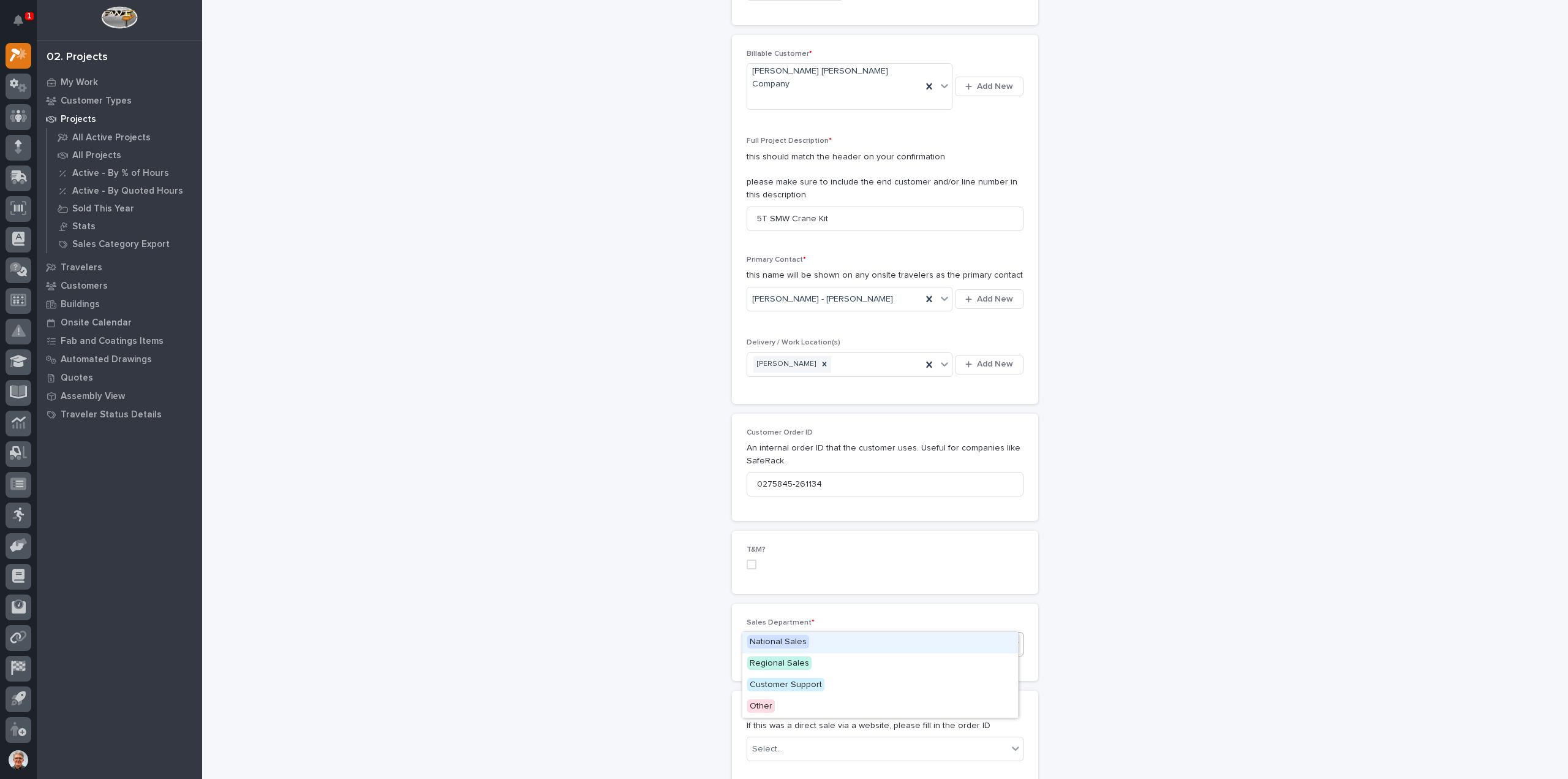
click at [1011, 637] on icon at bounding box center [1015, 643] width 12 height 12
click at [755, 641] on span "National Sales" at bounding box center [778, 641] width 62 height 13
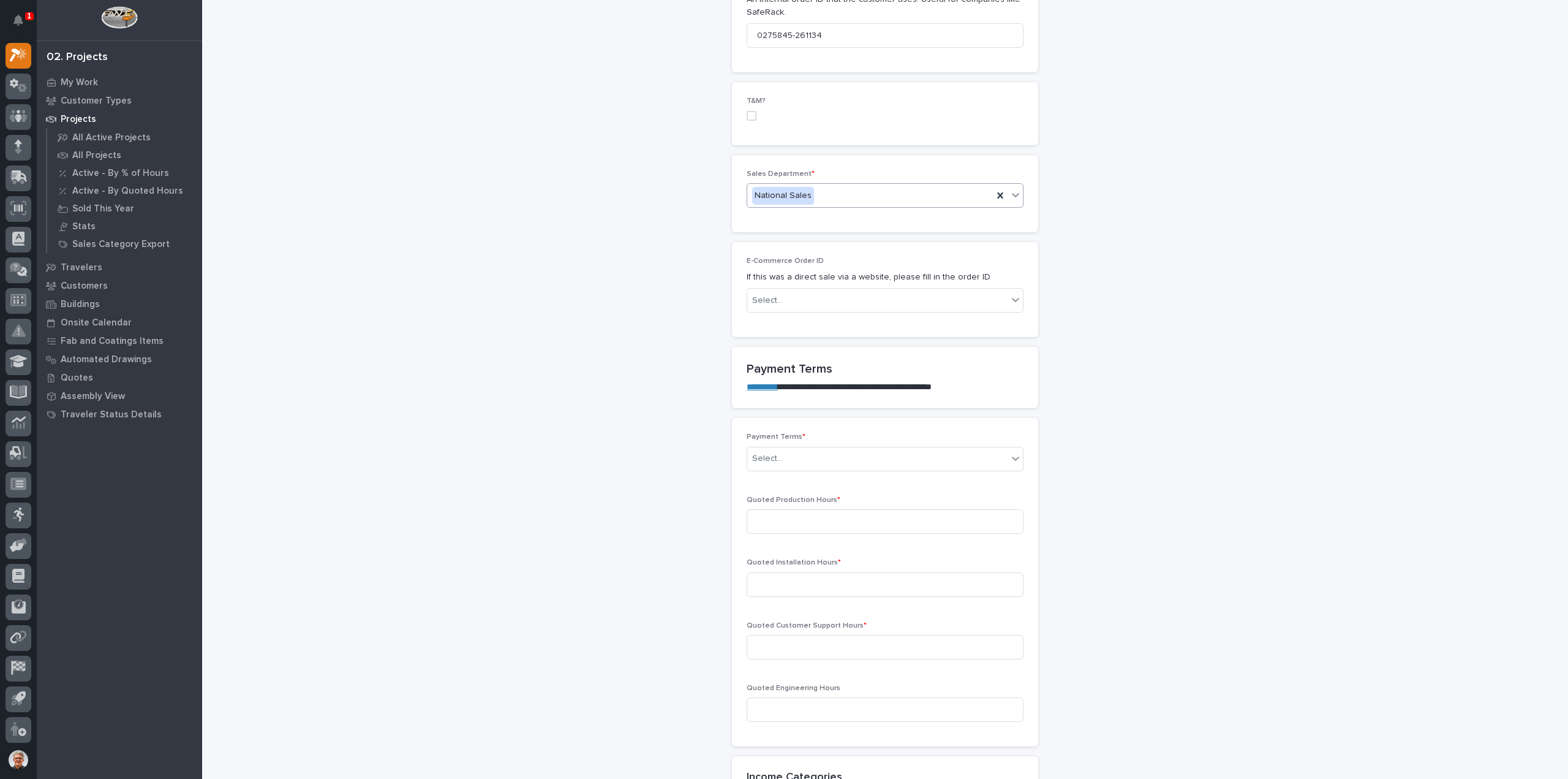
scroll to position [735, 0]
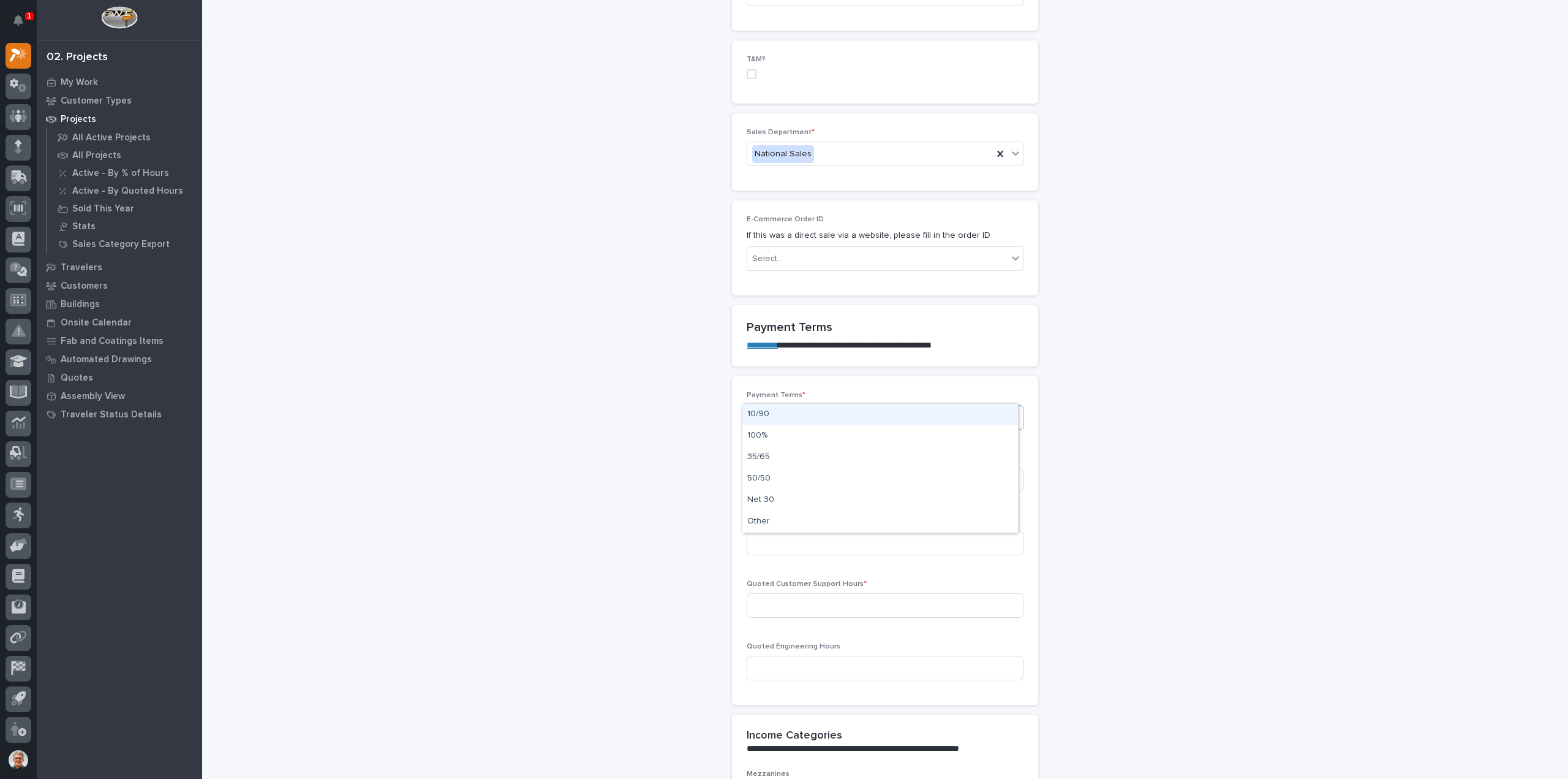
click at [777, 406] on div "Select..." at bounding box center [878, 417] width 260 height 21
click at [756, 499] on div "Net 30" at bounding box center [880, 500] width 276 height 21
click at [751, 467] on input at bounding box center [885, 480] width 277 height 24
type input "40"
click at [754, 531] on input at bounding box center [885, 543] width 277 height 24
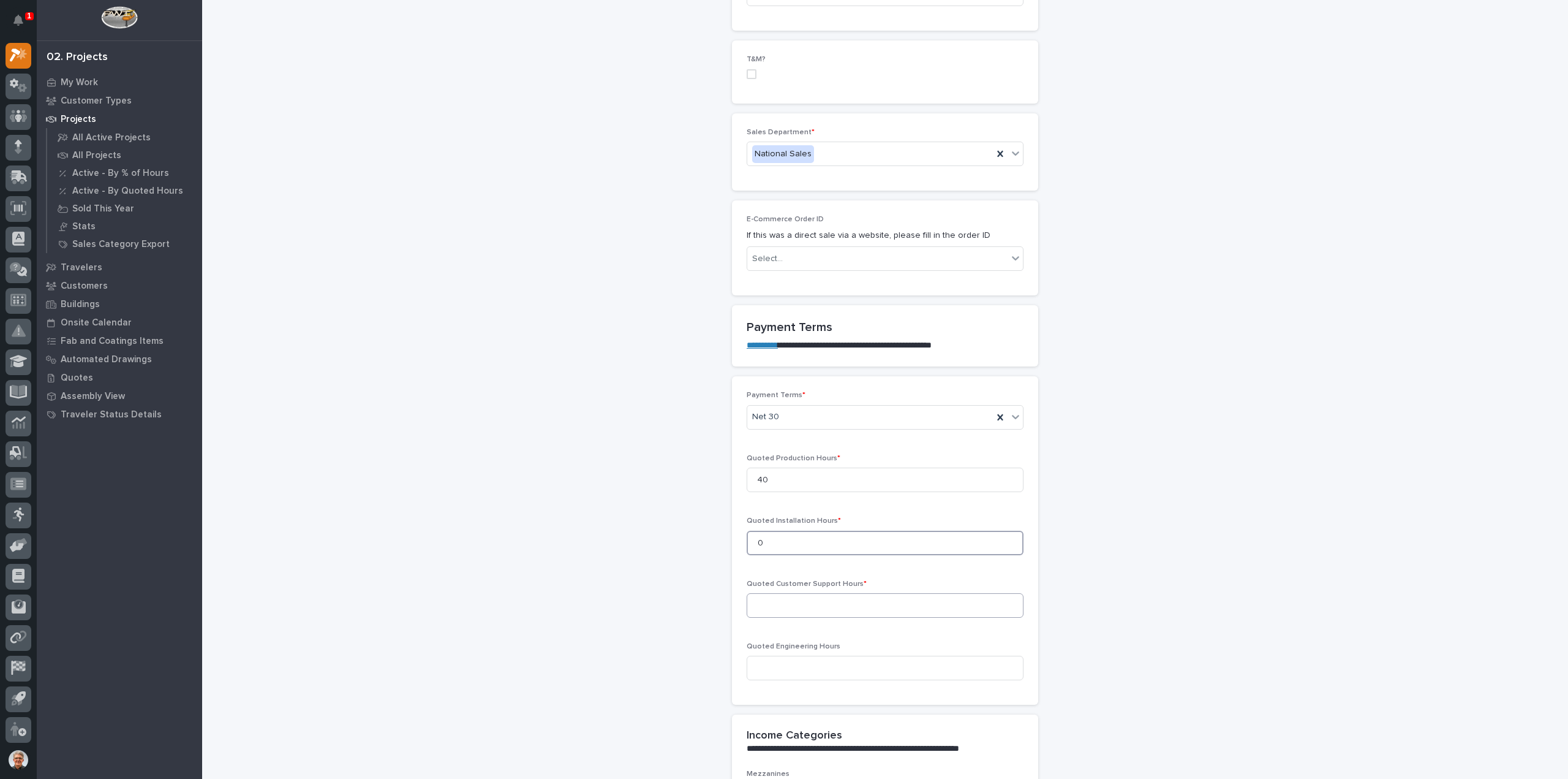
type input "0"
click at [752, 593] on input at bounding box center [885, 605] width 277 height 24
type input "0"
click at [752, 655] on input at bounding box center [885, 667] width 277 height 24
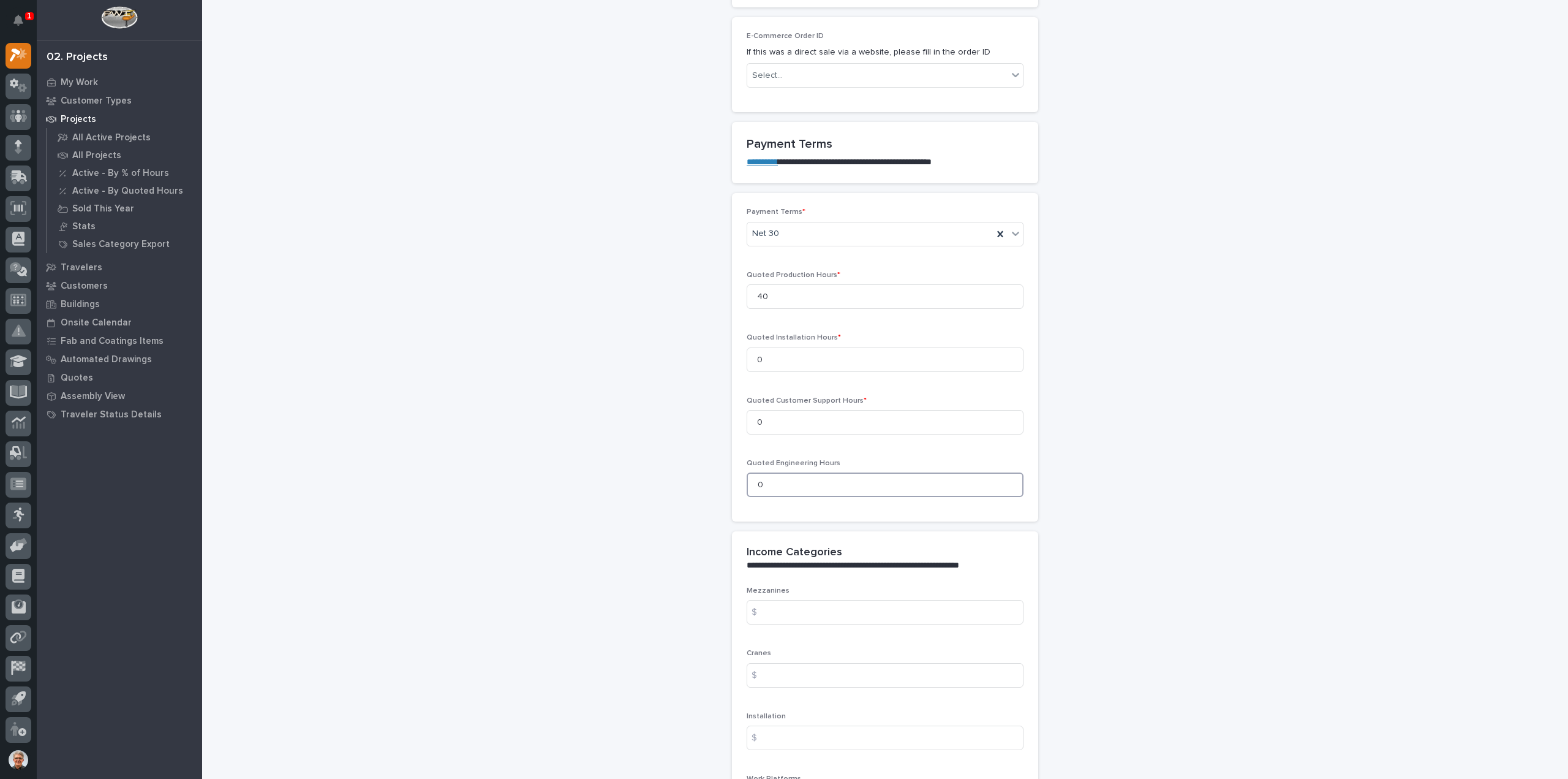
scroll to position [1143, 0]
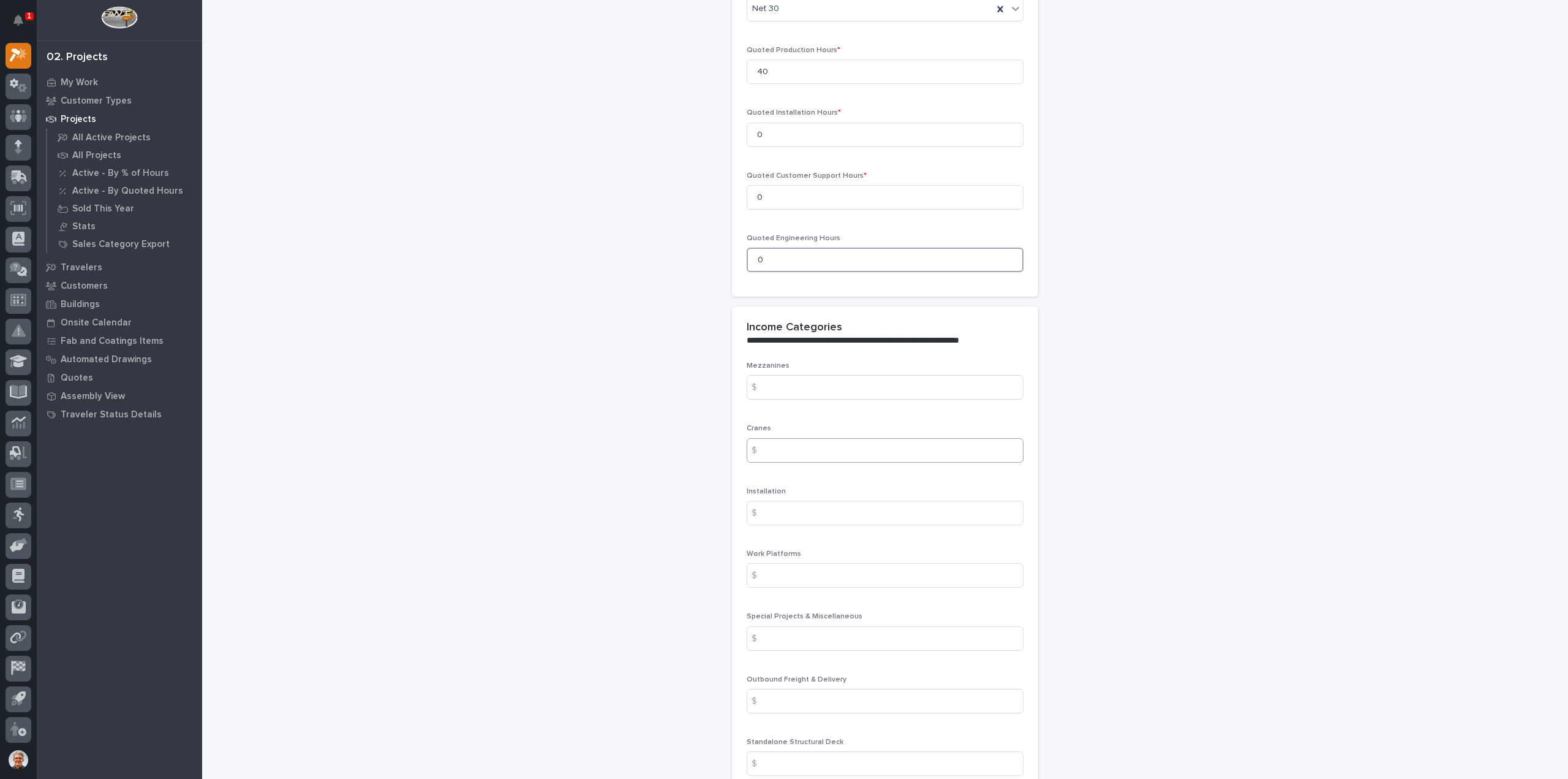
type input "0"
click at [773, 438] on input at bounding box center [885, 450] width 277 height 24
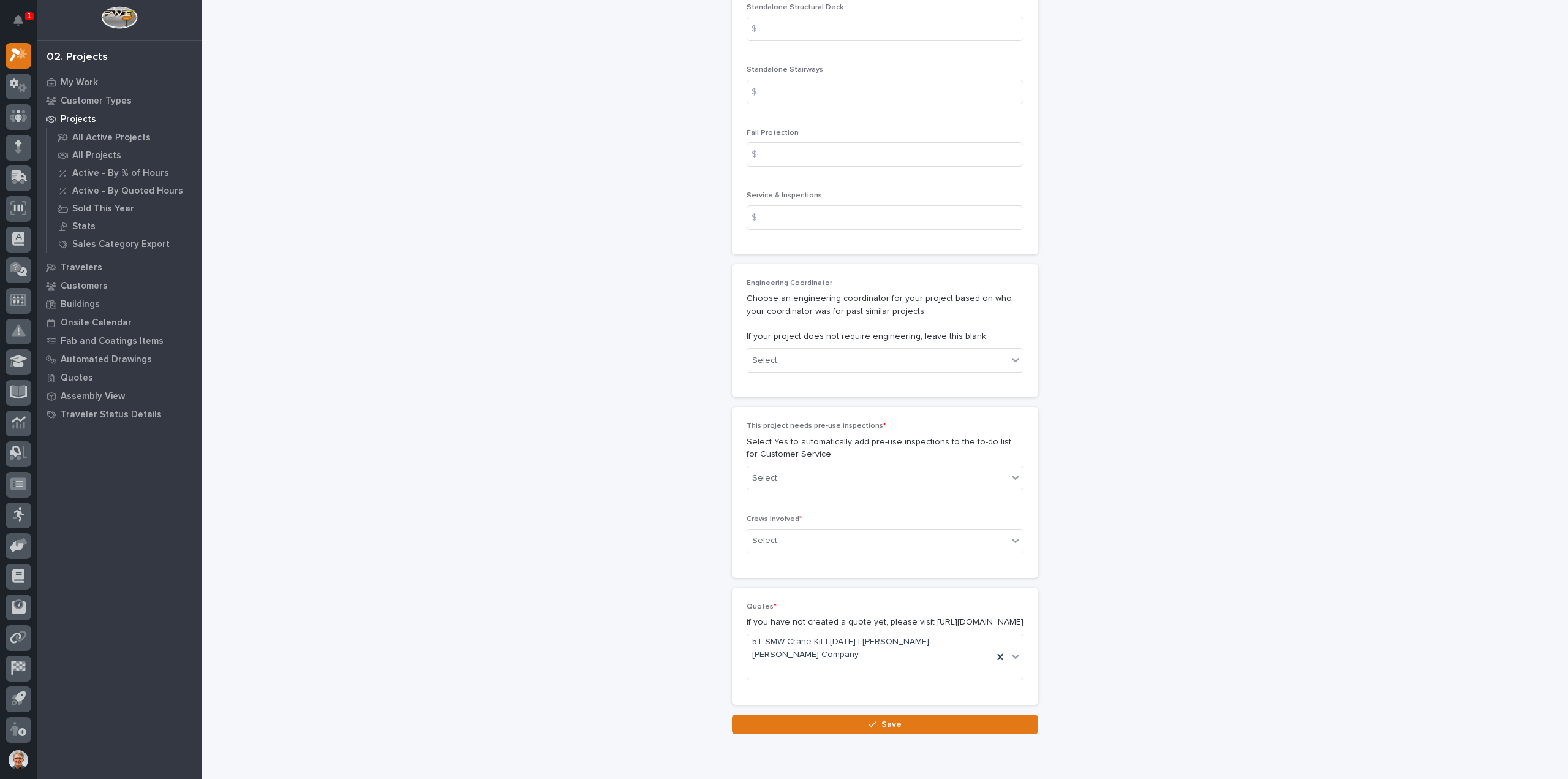
scroll to position [1892, 0]
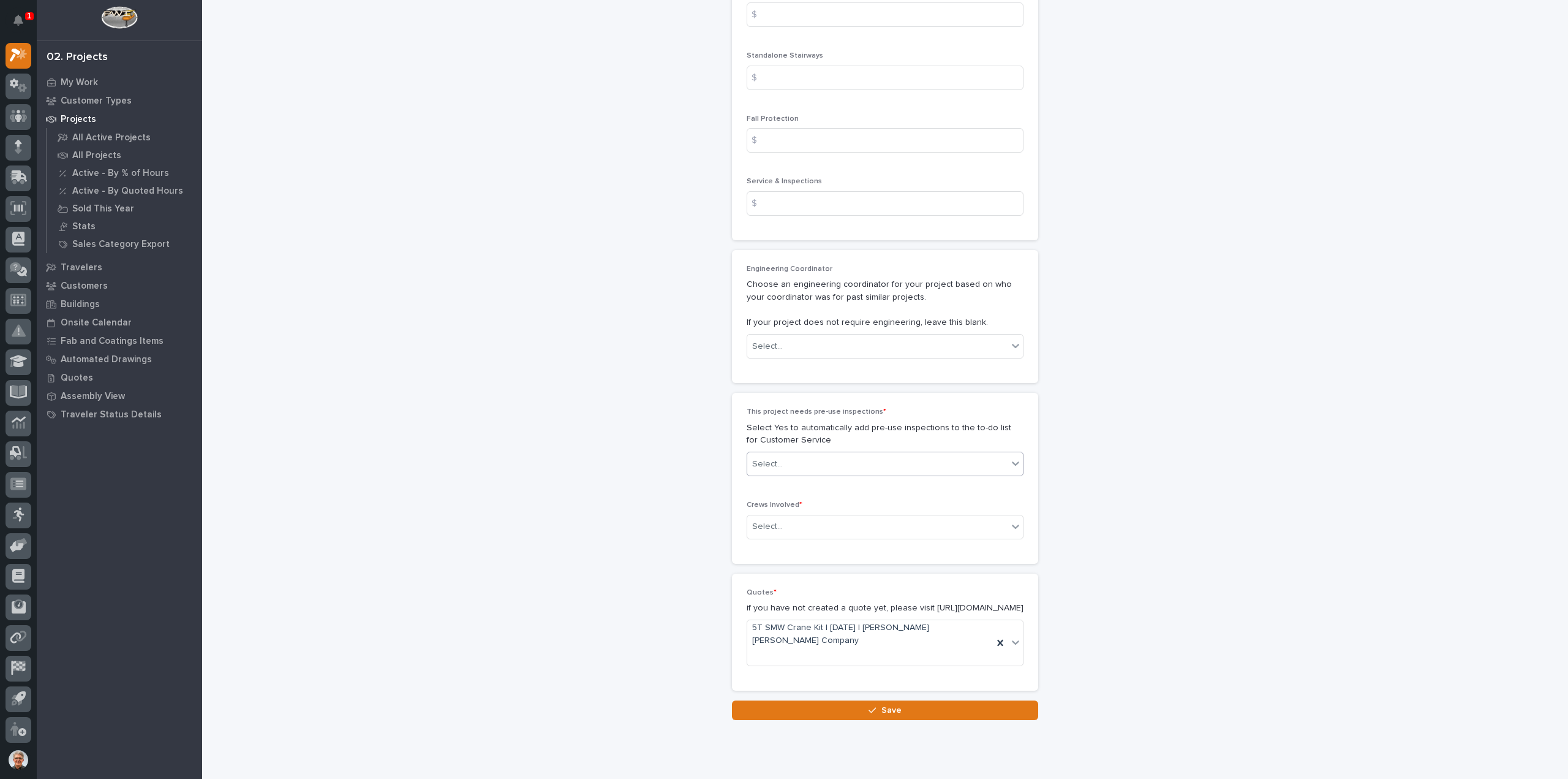
type input "12595"
click at [802, 454] on div "Select..." at bounding box center [878, 464] width 260 height 21
click at [758, 483] on div "No" at bounding box center [880, 482] width 276 height 21
click at [765, 520] on div "Select..." at bounding box center [767, 526] width 31 height 13
click at [765, 520] on div "Production" at bounding box center [880, 523] width 276 height 21
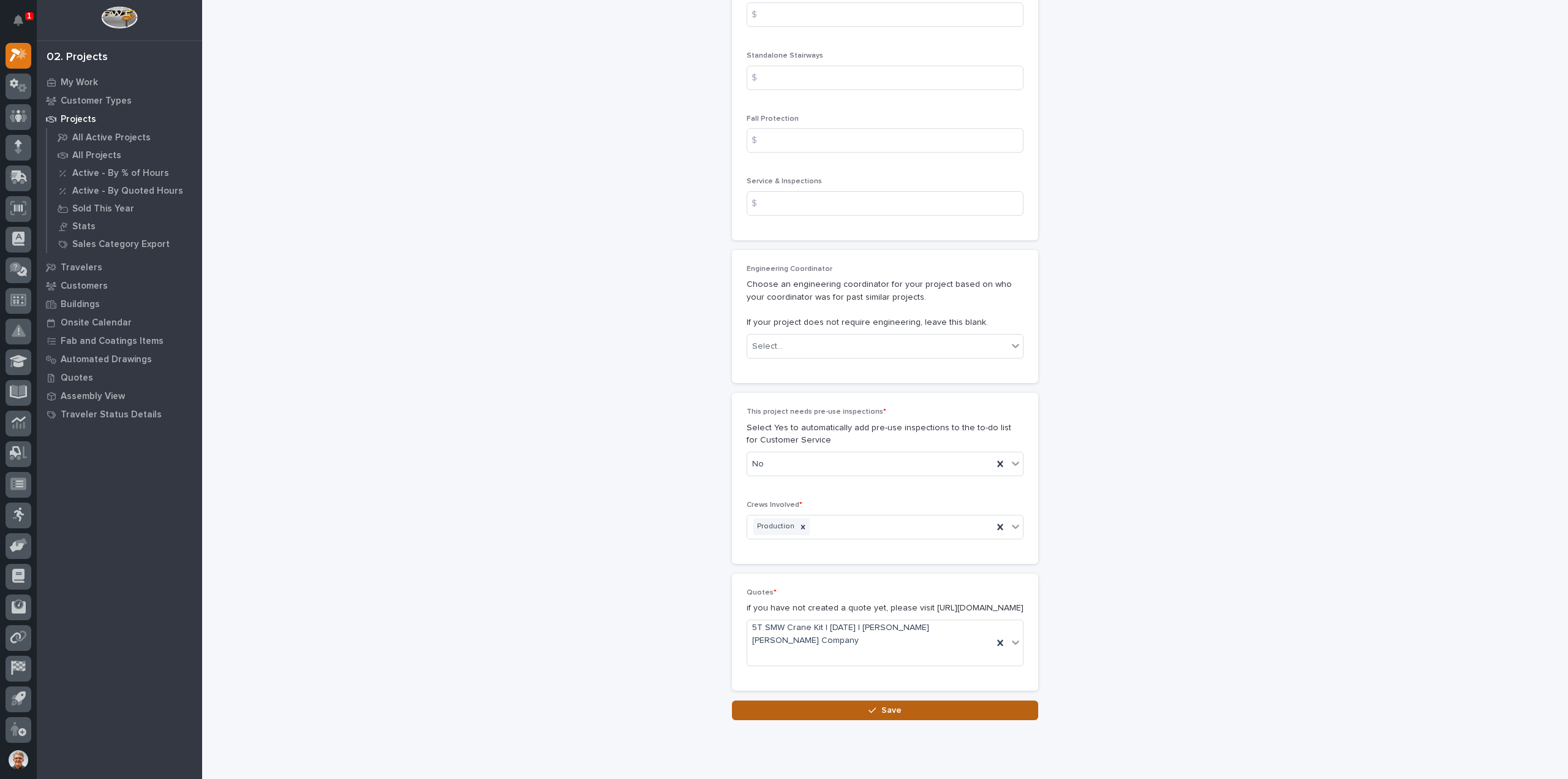
click at [859, 700] on button "Save" at bounding box center [885, 710] width 306 height 20
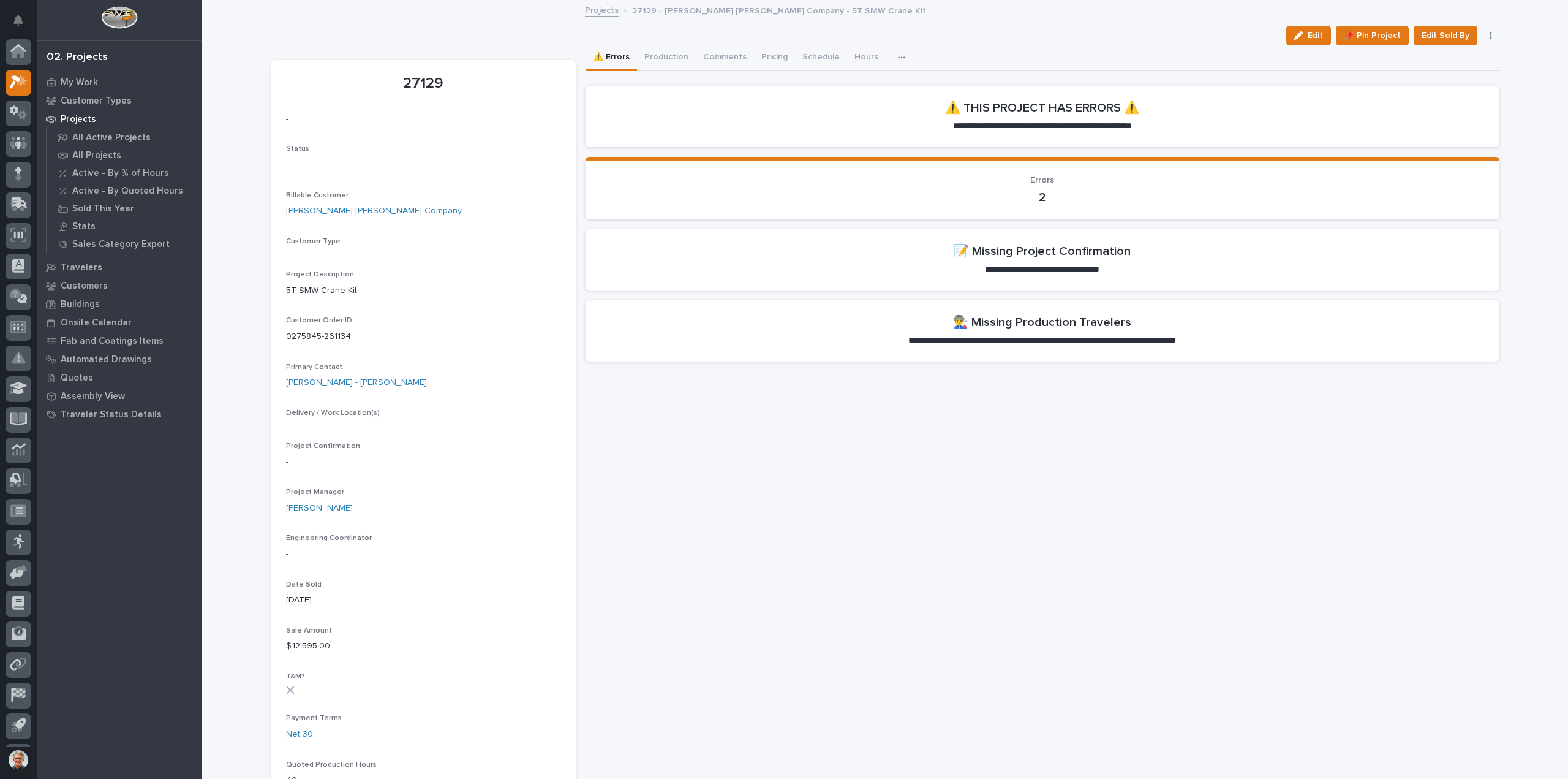
scroll to position [27, 0]
